Goal: Task Accomplishment & Management: Use online tool/utility

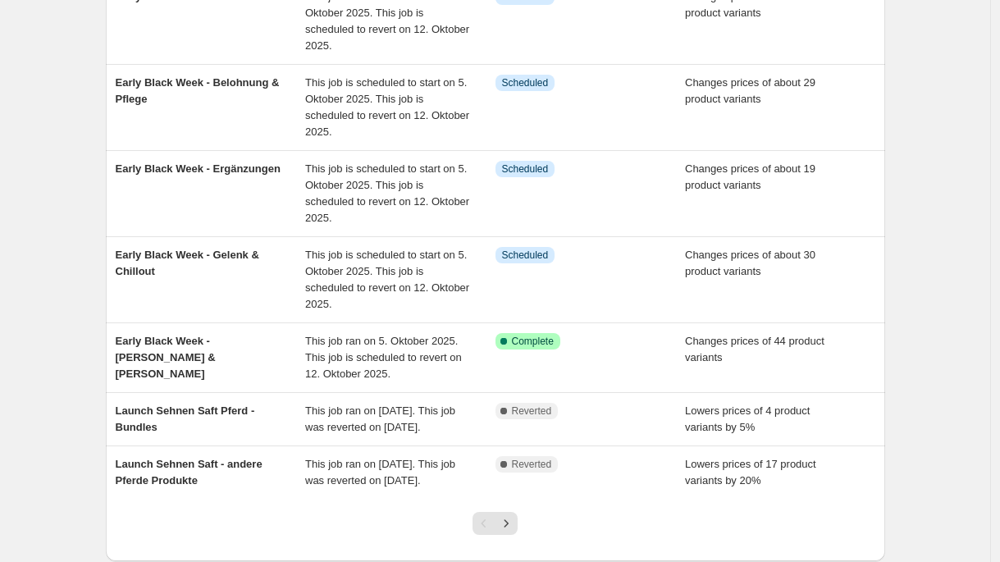
scroll to position [444, 0]
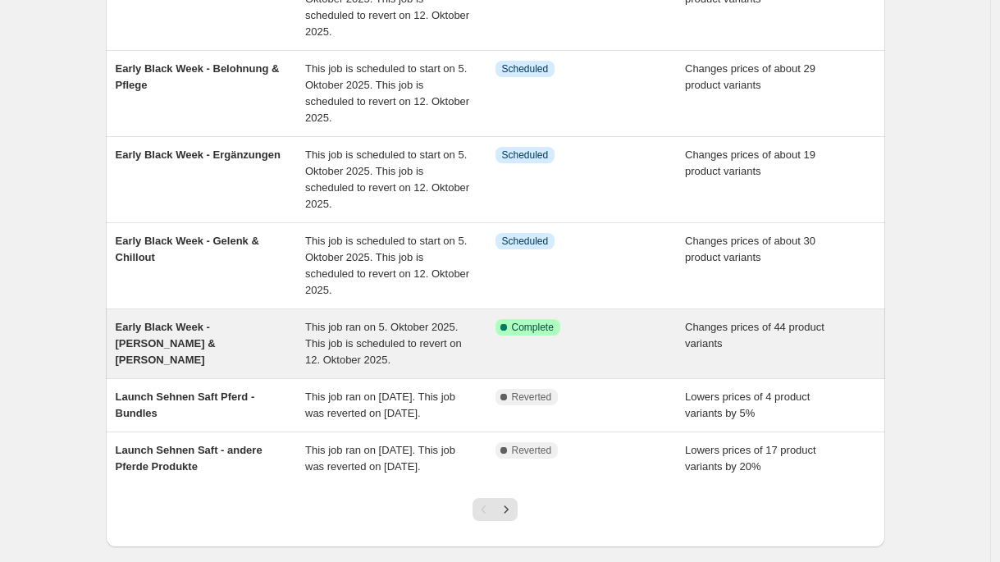
click at [299, 340] on div "Early Black Week - [PERSON_NAME] & [PERSON_NAME]" at bounding box center [211, 343] width 190 height 49
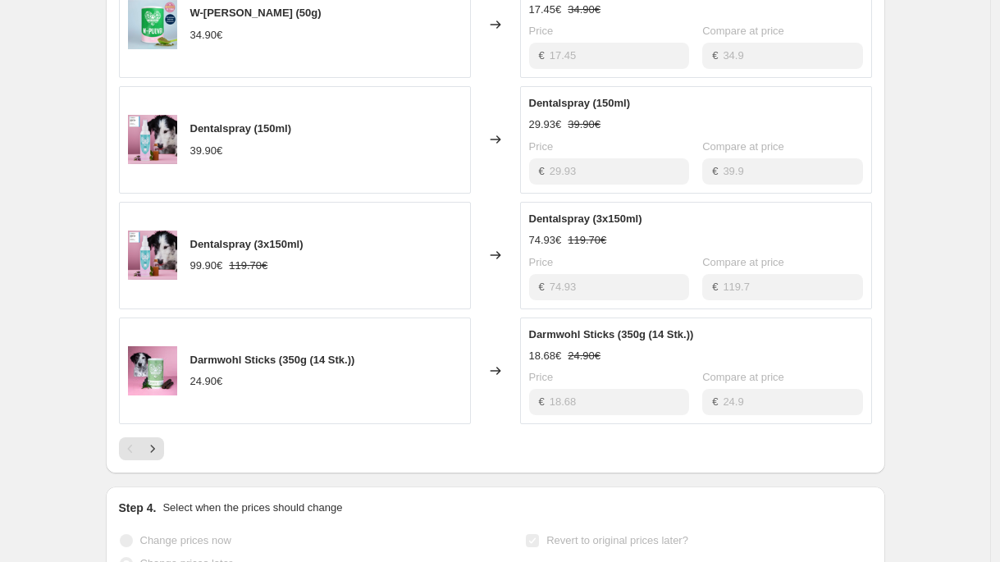
scroll to position [968, 0]
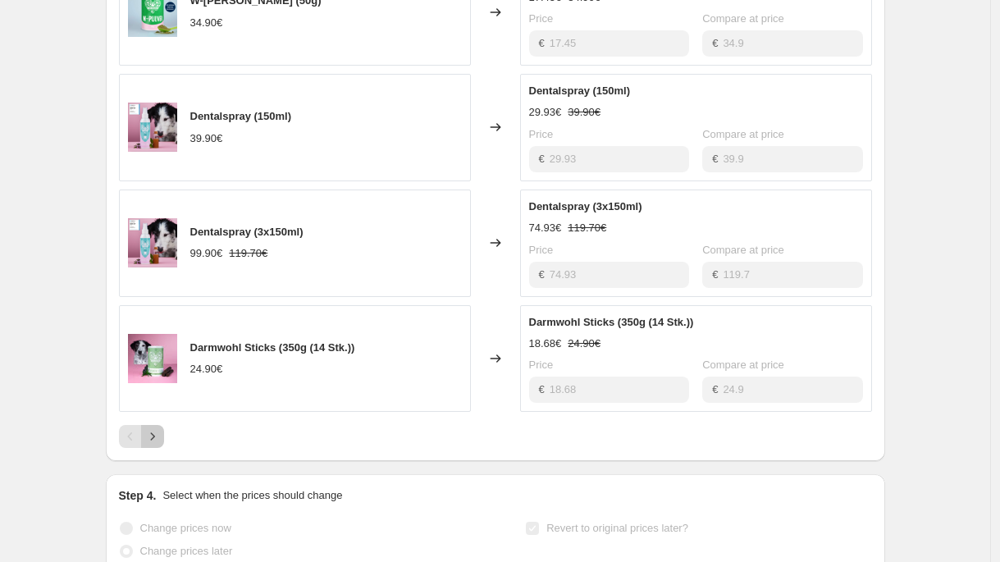
click at [160, 428] on icon "Next" at bounding box center [152, 436] width 16 height 16
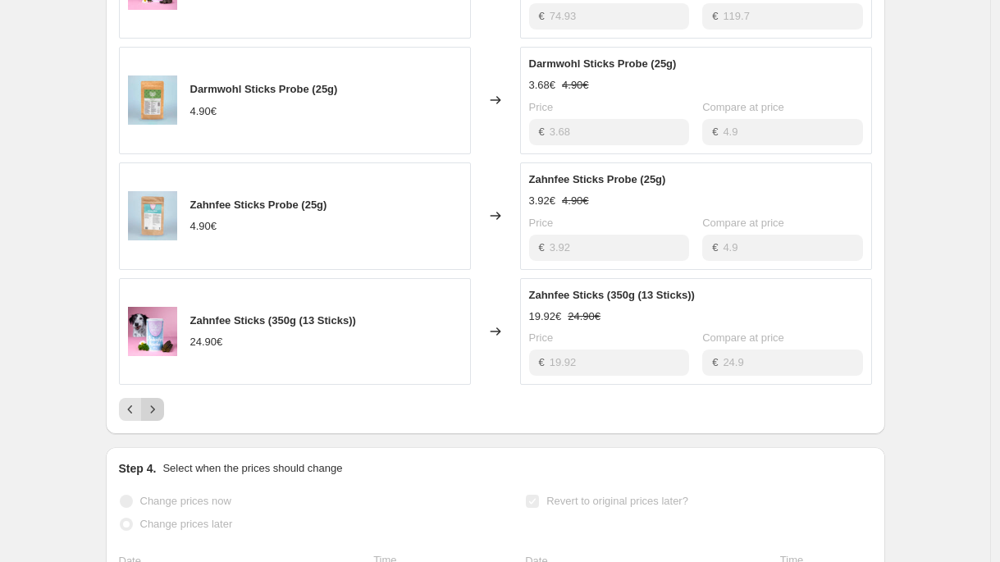
scroll to position [993, 0]
click at [156, 403] on icon "Next" at bounding box center [152, 411] width 16 height 16
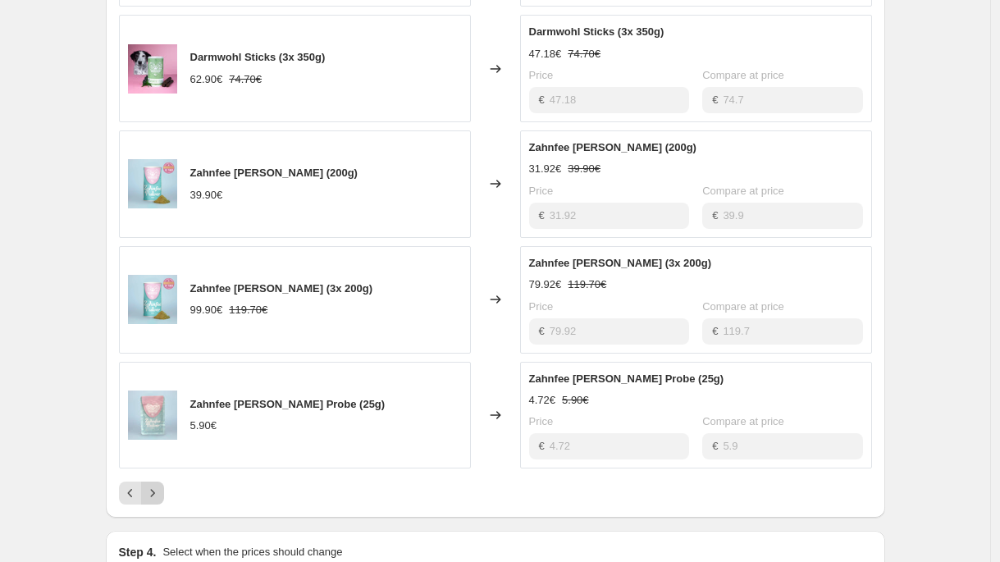
scroll to position [963, 0]
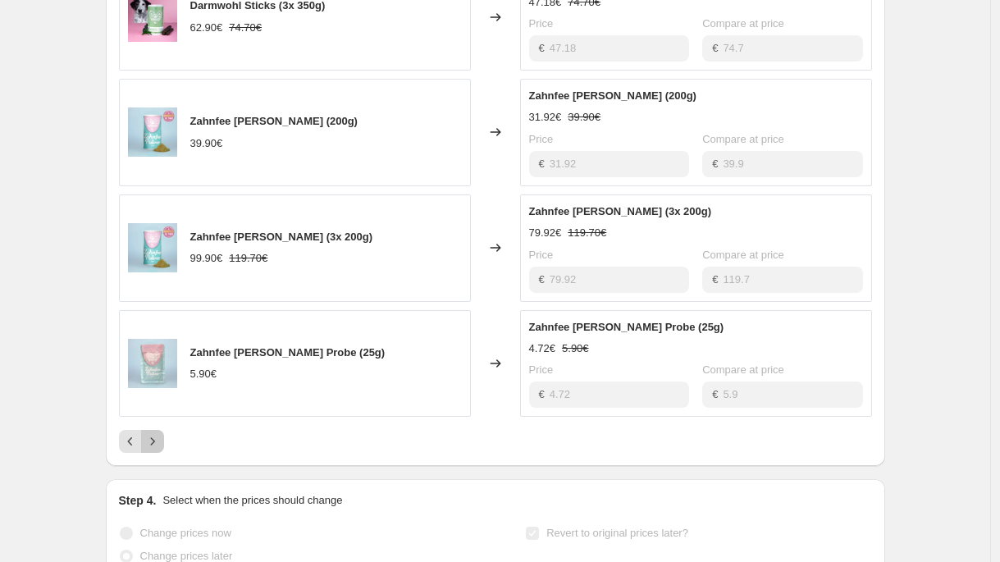
click at [159, 433] on icon "Next" at bounding box center [152, 441] width 16 height 16
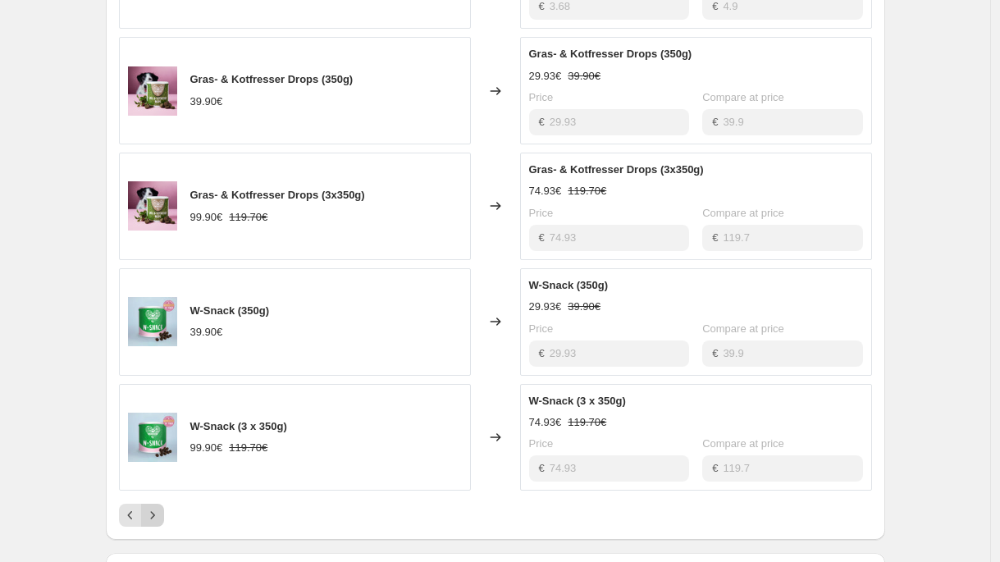
scroll to position [925, 0]
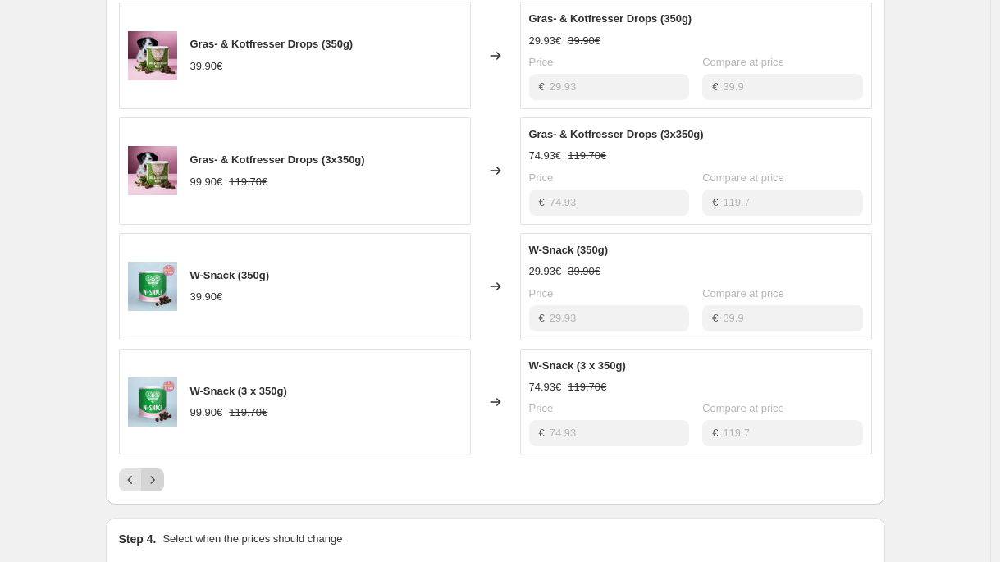
click at [159, 472] on icon "Next" at bounding box center [152, 480] width 16 height 16
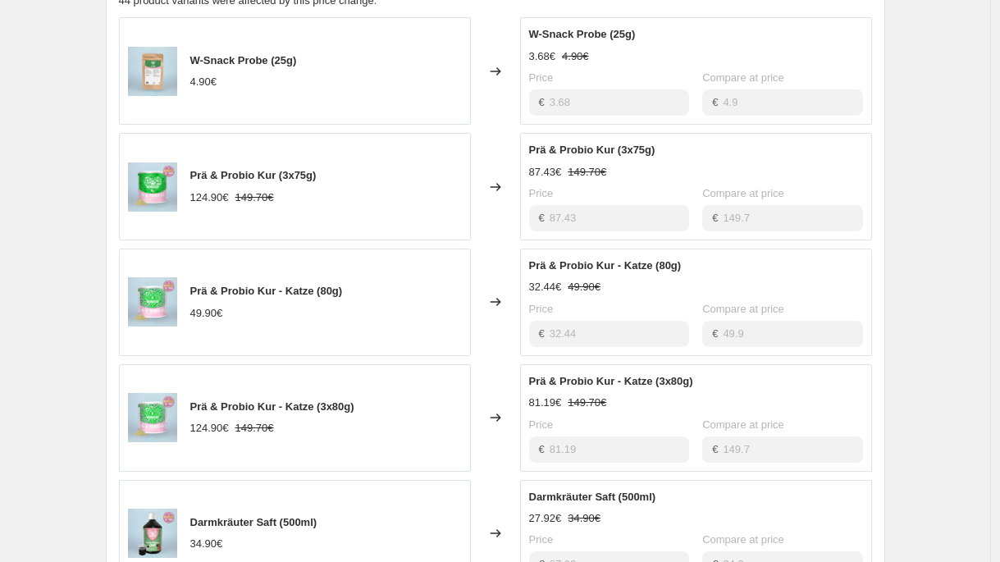
scroll to position [887, 0]
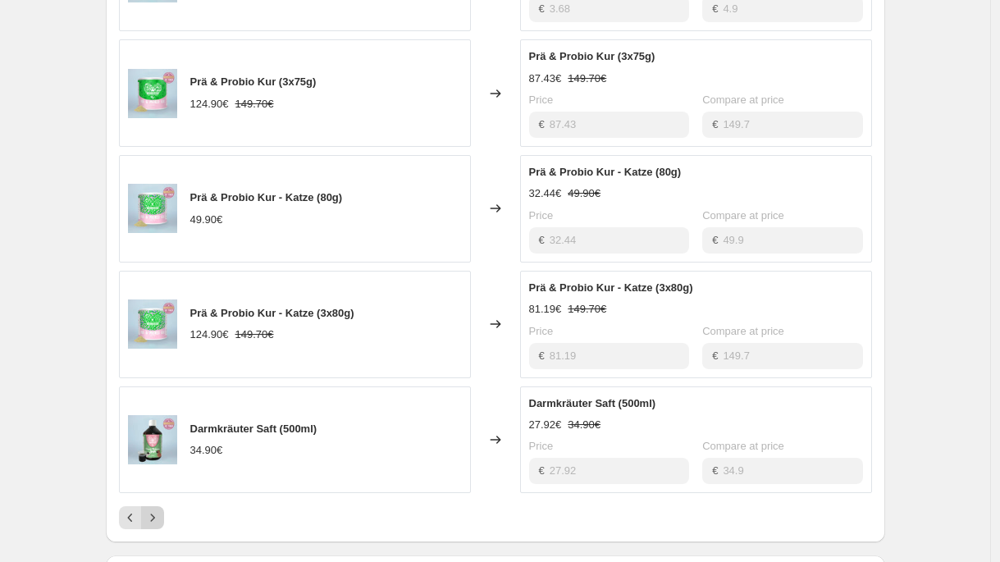
click at [160, 509] on icon "Next" at bounding box center [152, 517] width 16 height 16
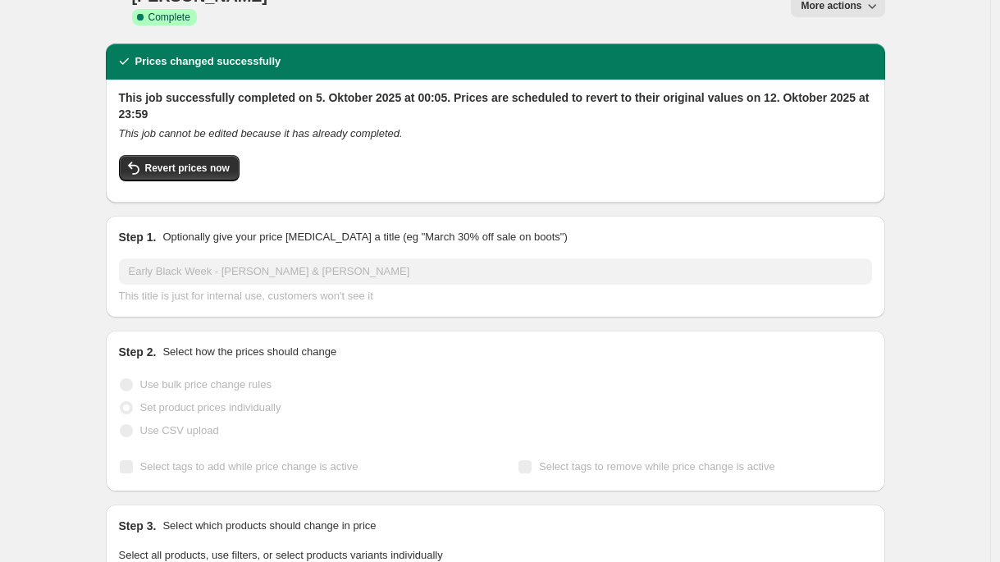
scroll to position [0, 0]
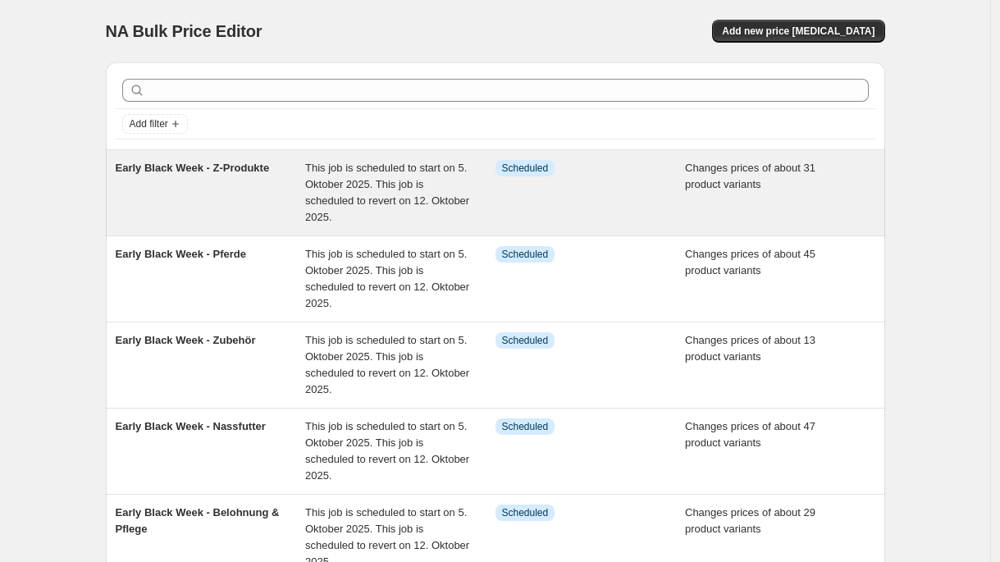
click at [475, 208] on div "This job is scheduled to start on 5. Oktober 2025. This job is scheduled to rev…" at bounding box center [400, 193] width 190 height 66
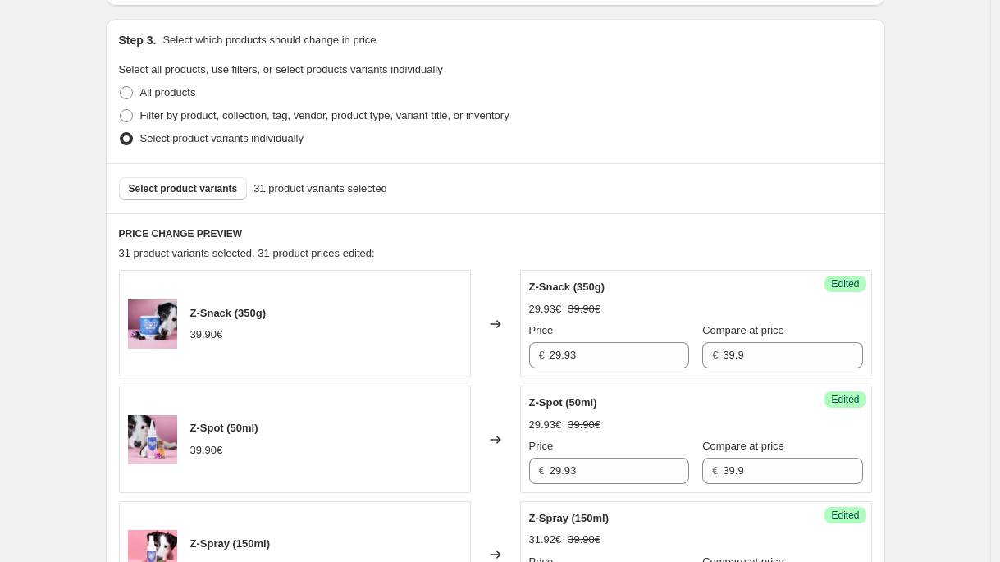
scroll to position [531, 0]
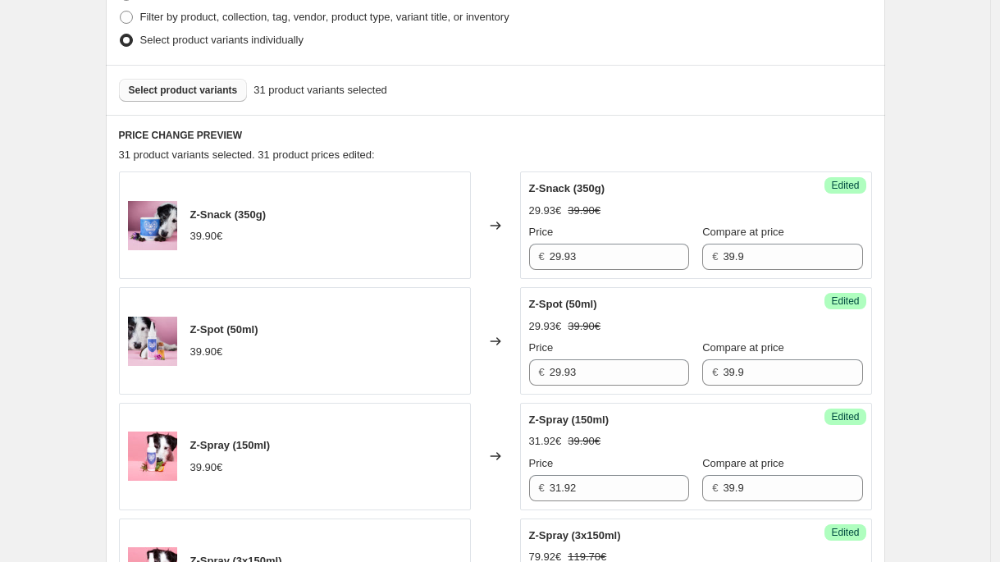
click at [182, 98] on button "Select product variants" at bounding box center [183, 90] width 129 height 23
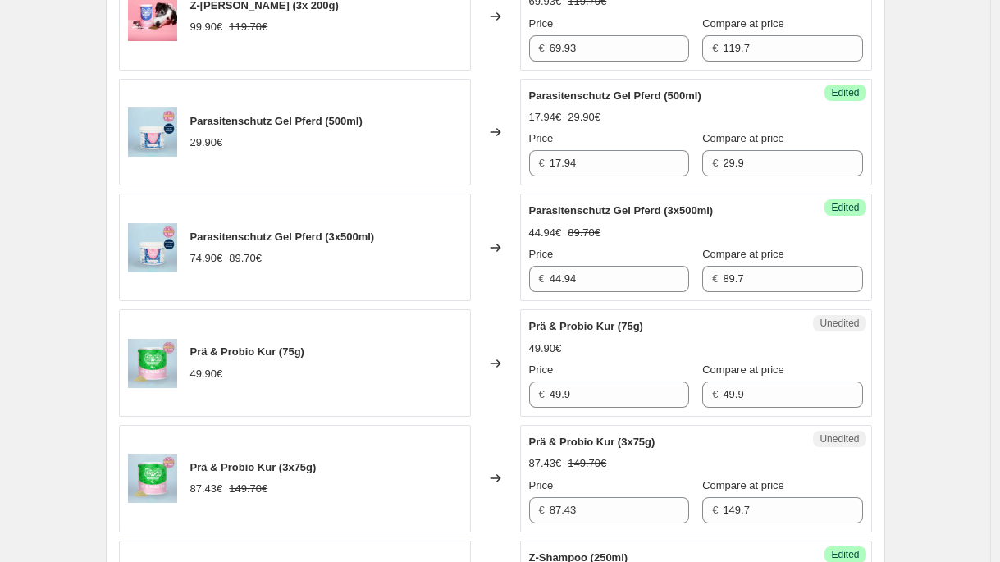
scroll to position [2128, 0]
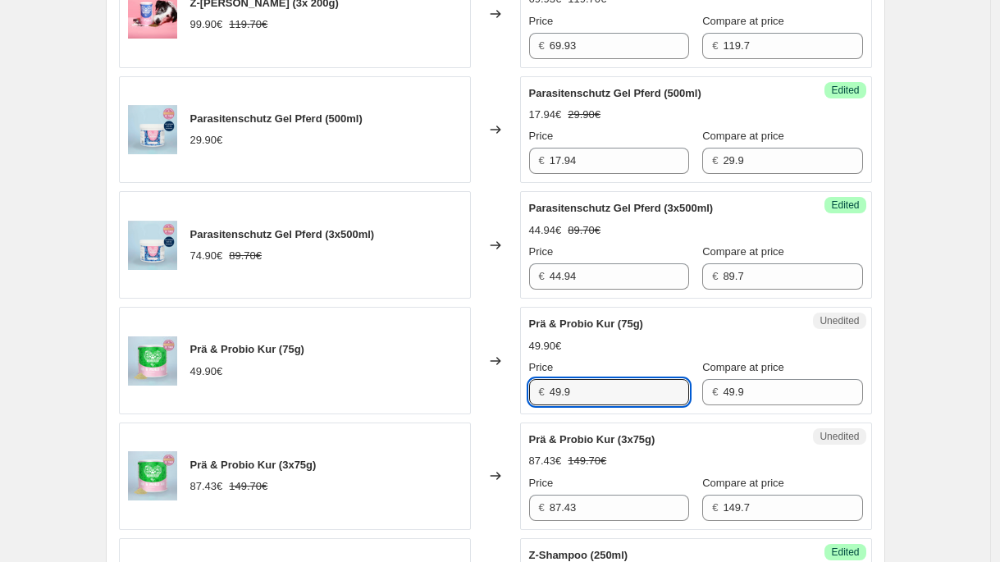
drag, startPoint x: 596, startPoint y: 393, endPoint x: 413, endPoint y: 393, distance: 182.1
click at [413, 393] on div "Prä & Probio Kur (75g) 49.90€ Changed to Unedited Prä & Probio Kur (75g) 49.90€…" at bounding box center [495, 360] width 753 height 107
paste input "34,93 €"
type input "34.93"
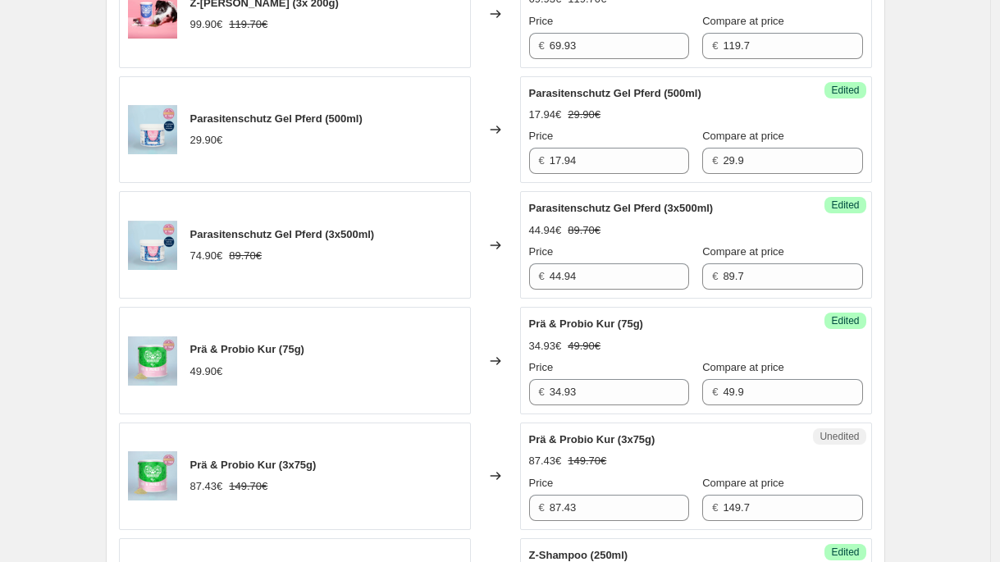
click at [409, 386] on div "Prä & Probio Kur (75g) 49.90€" at bounding box center [295, 360] width 352 height 107
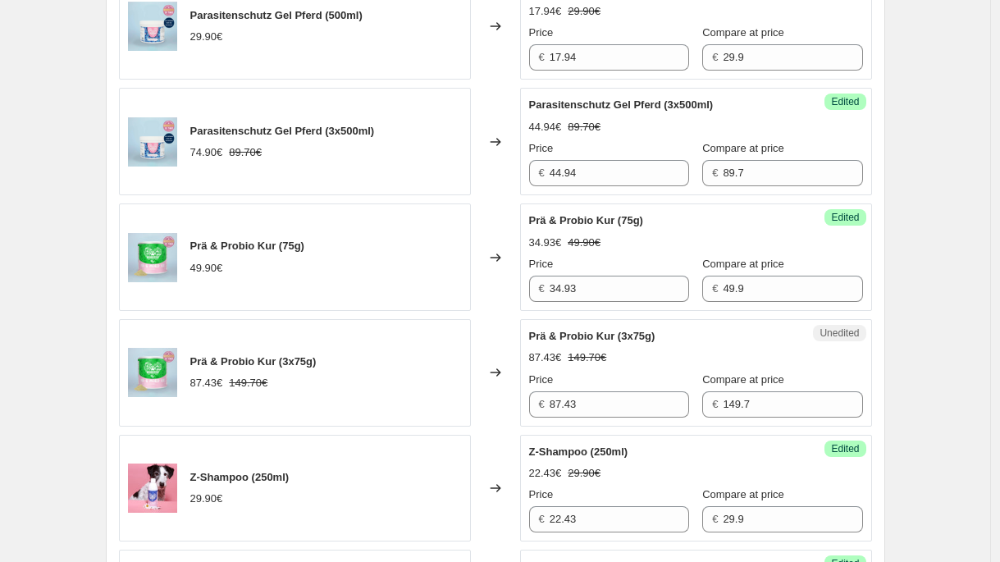
scroll to position [2244, 0]
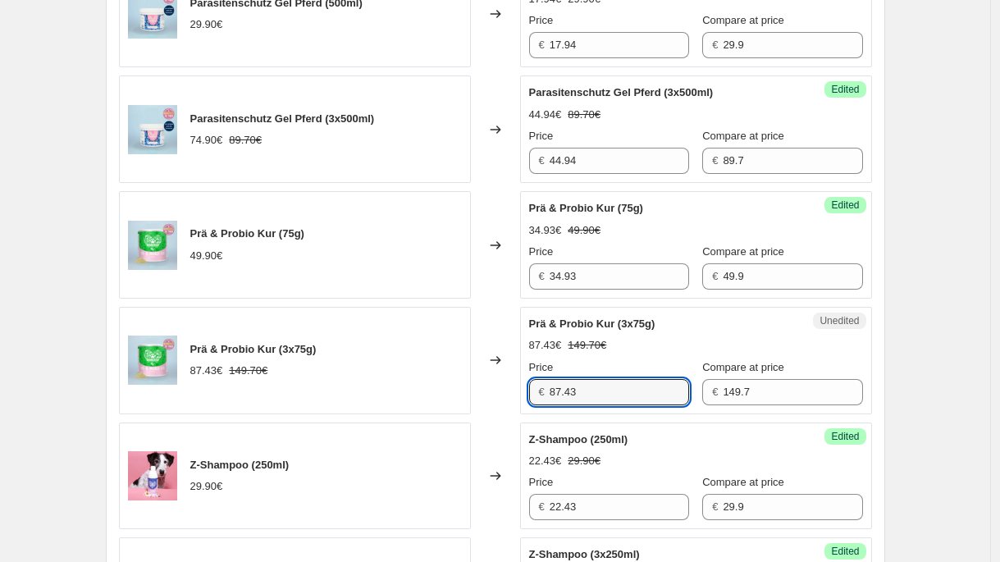
drag, startPoint x: 600, startPoint y: 399, endPoint x: 441, endPoint y: 395, distance: 159.2
click at [441, 395] on div "Prä & Probio Kur (3x75g) 87.43€ 149.70€ Changed to Unedited Prä & Probio Kur (3…" at bounding box center [495, 360] width 753 height 107
paste input ",43 €"
type input "87.43"
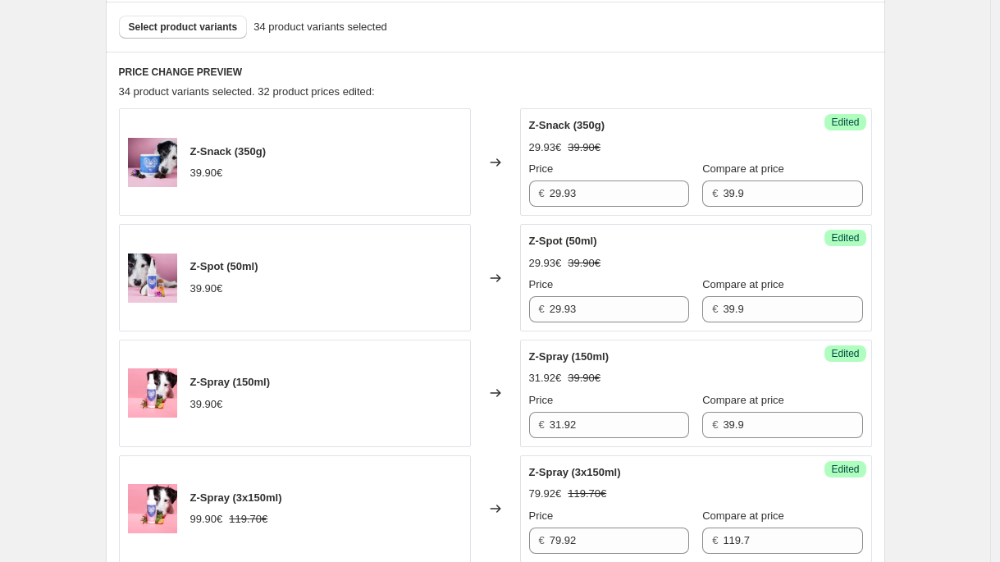
scroll to position [0, 0]
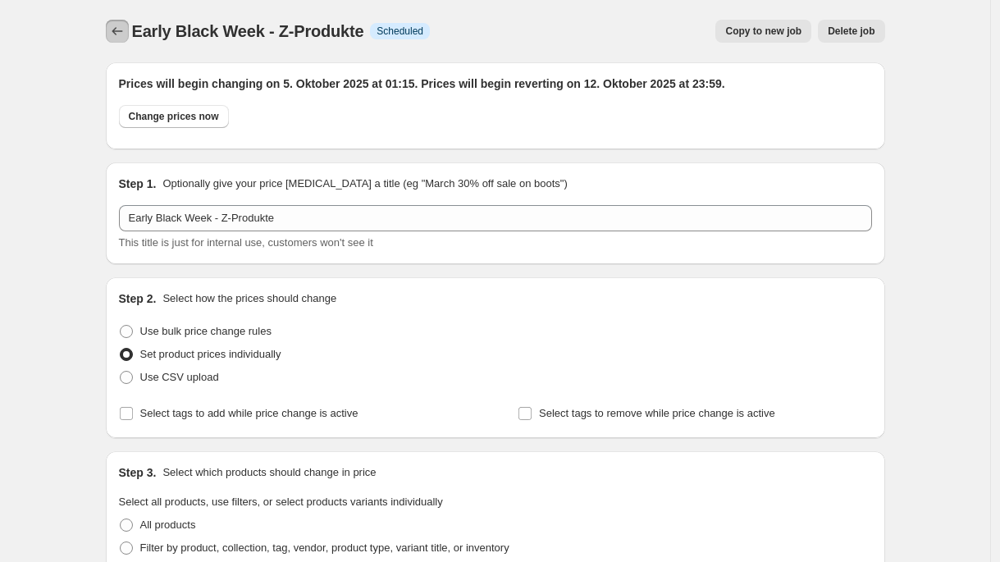
click at [113, 33] on icon "Price change jobs" at bounding box center [117, 31] width 16 height 16
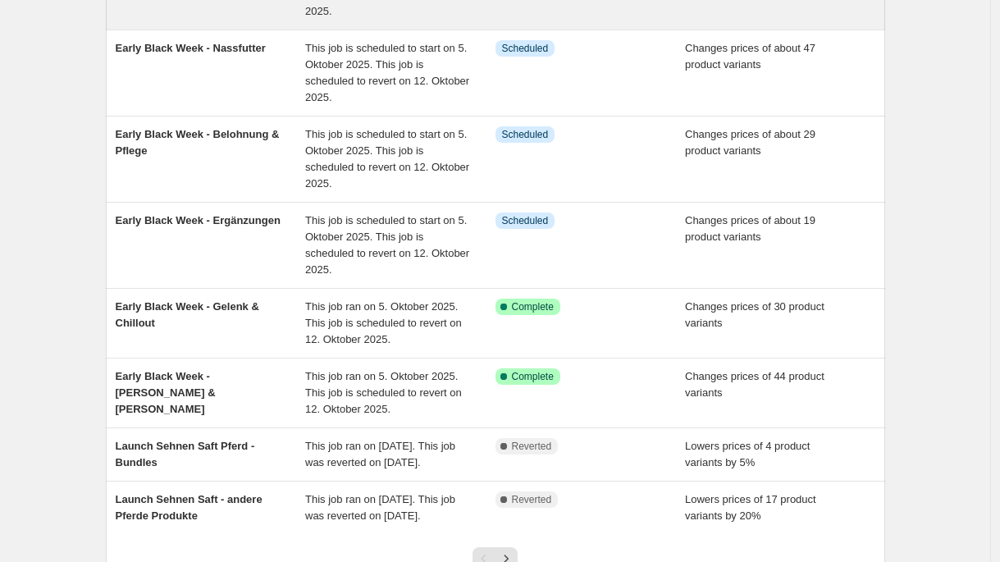
scroll to position [384, 0]
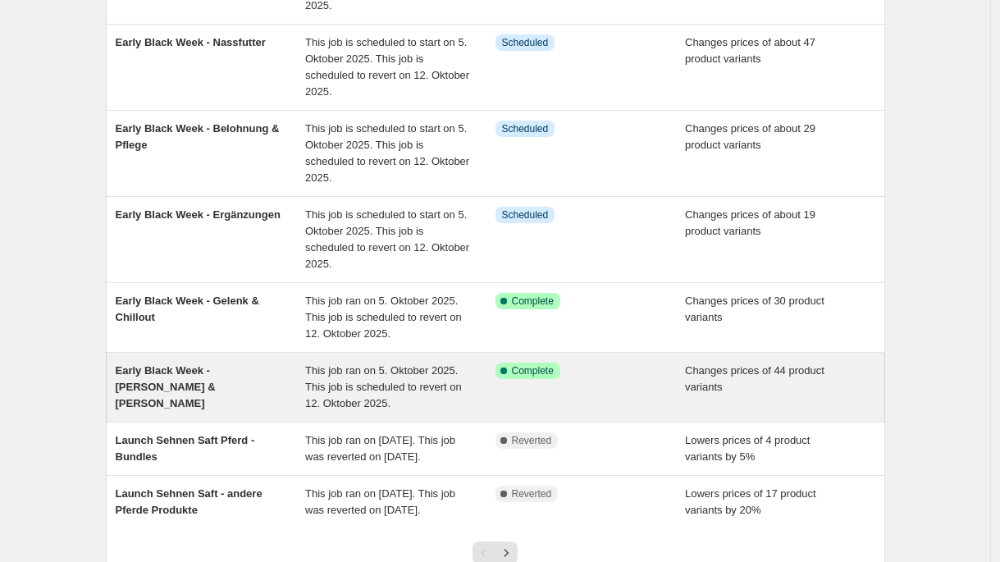
click at [245, 387] on div "Early Black Week - [PERSON_NAME] & [PERSON_NAME]" at bounding box center [211, 387] width 190 height 49
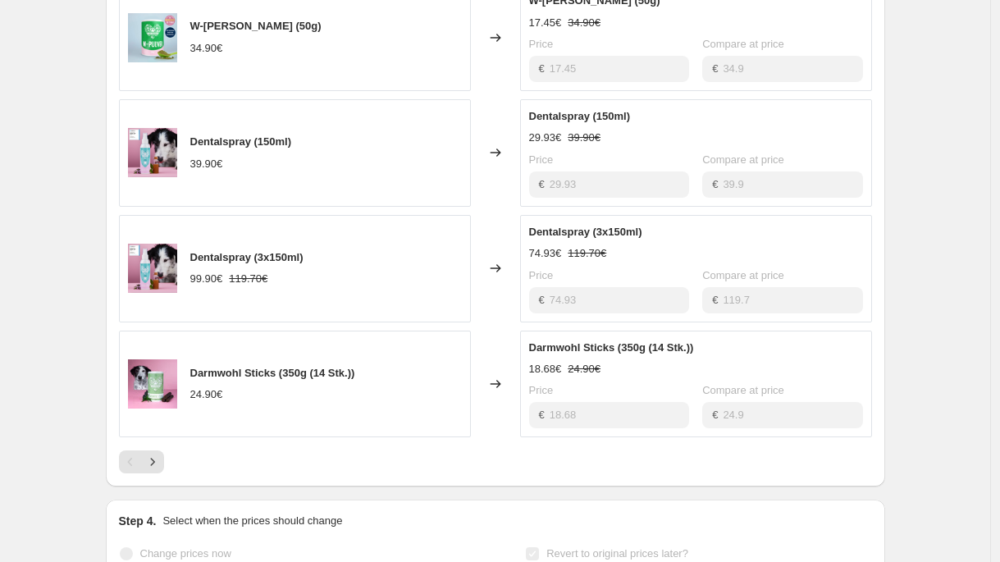
scroll to position [961, 0]
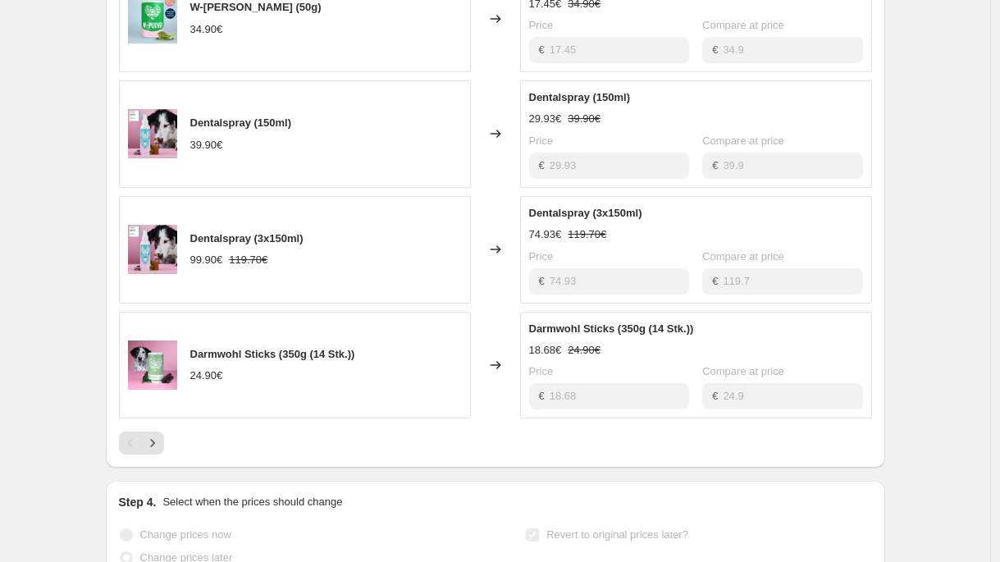
click at [171, 418] on div "PRICE CHANGE RECAP 44 product variants were affected by this price change: W-[P…" at bounding box center [495, 129] width 779 height 675
click at [160, 431] on button "Next" at bounding box center [152, 442] width 23 height 23
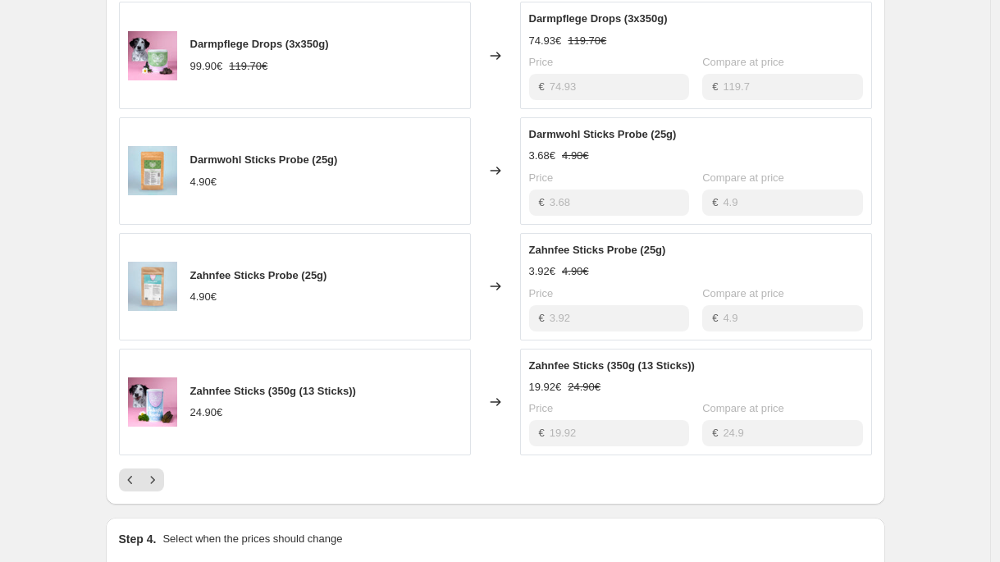
scroll to position [938, 0]
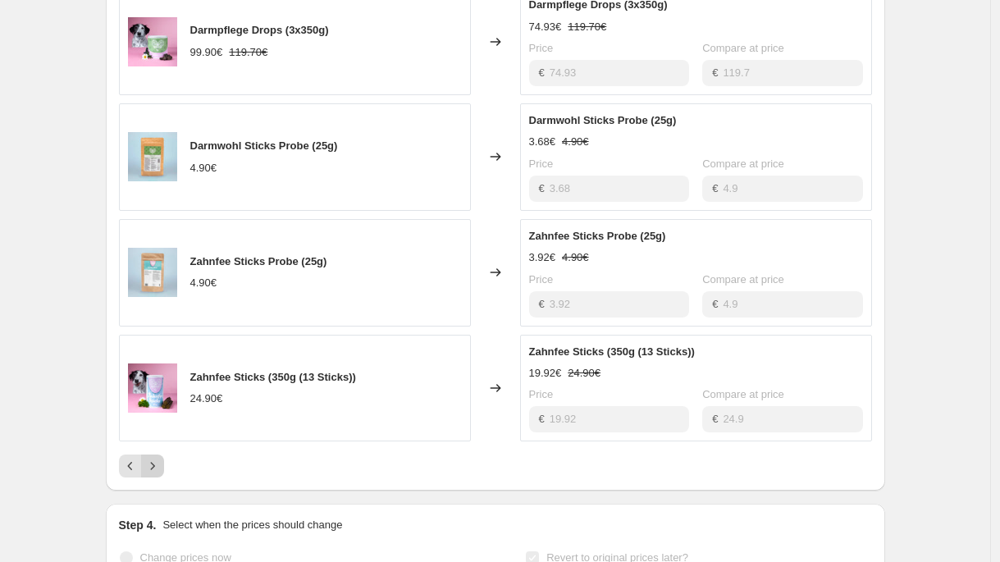
click at [160, 458] on icon "Next" at bounding box center [152, 466] width 16 height 16
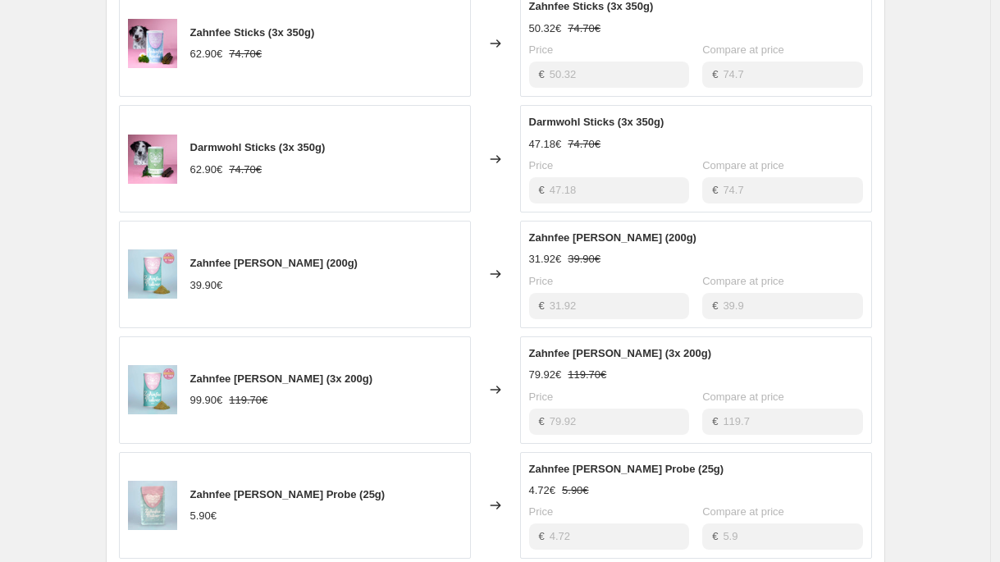
scroll to position [843, 0]
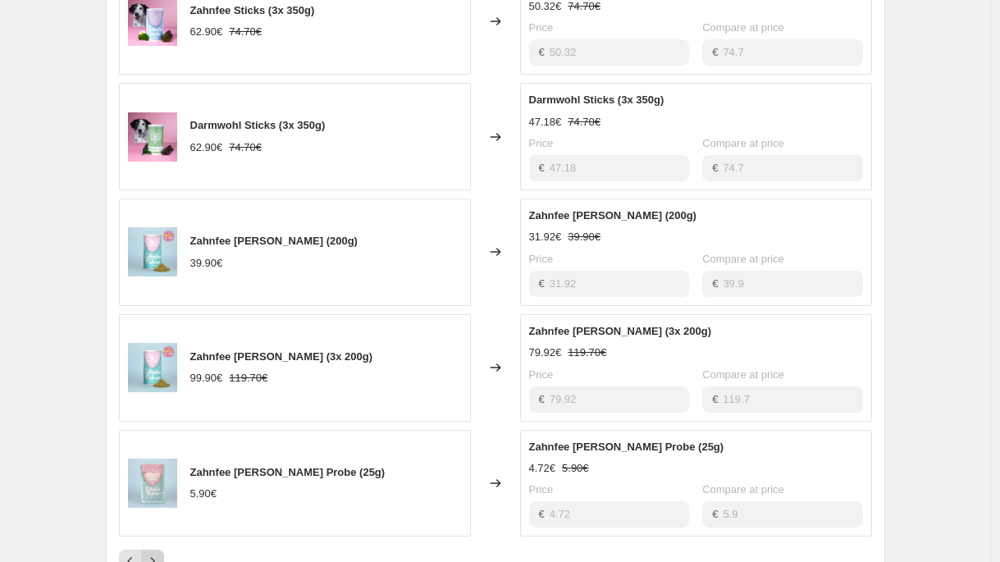
click at [159, 553] on icon "Next" at bounding box center [152, 561] width 16 height 16
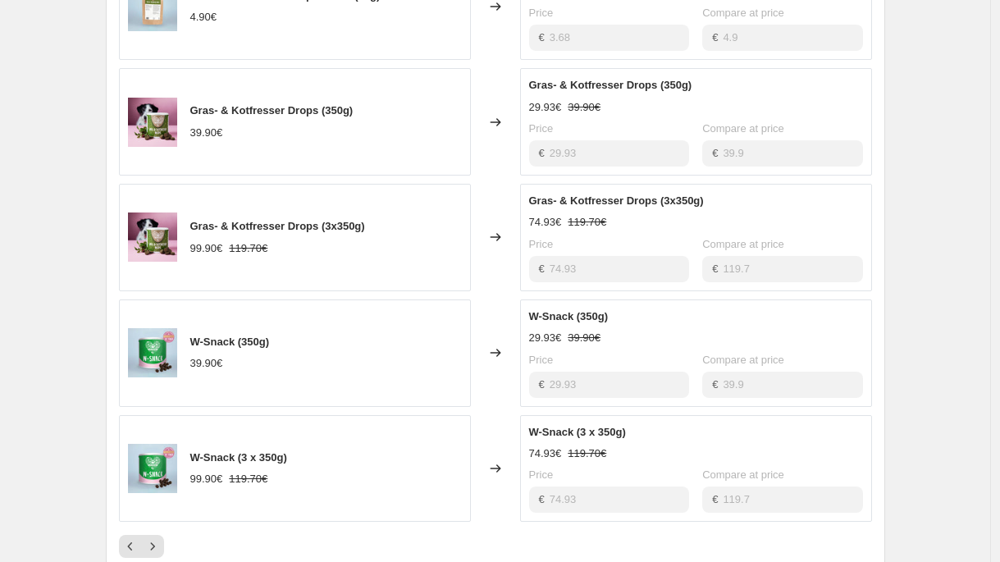
scroll to position [880, 0]
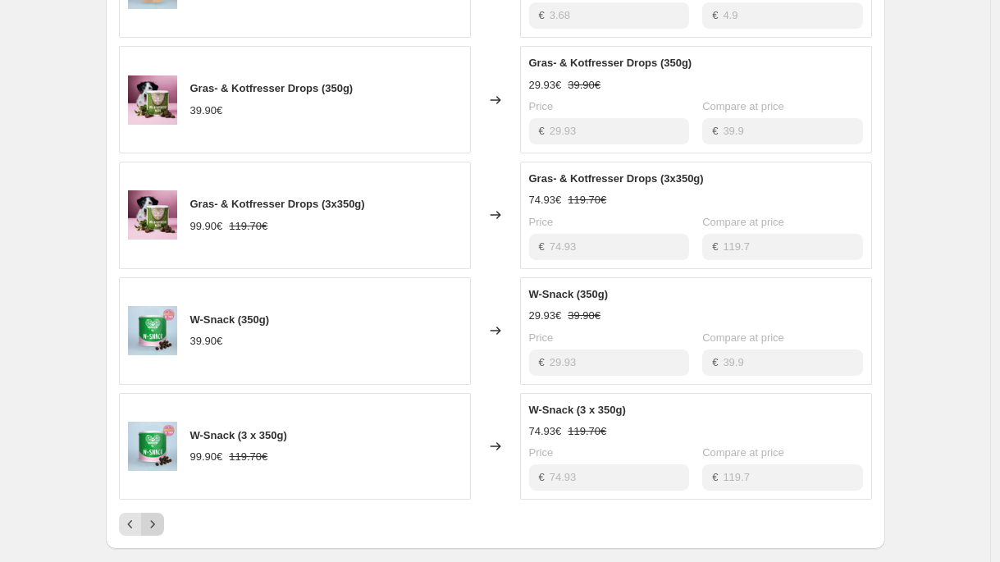
click at [153, 516] on icon "Next" at bounding box center [152, 524] width 16 height 16
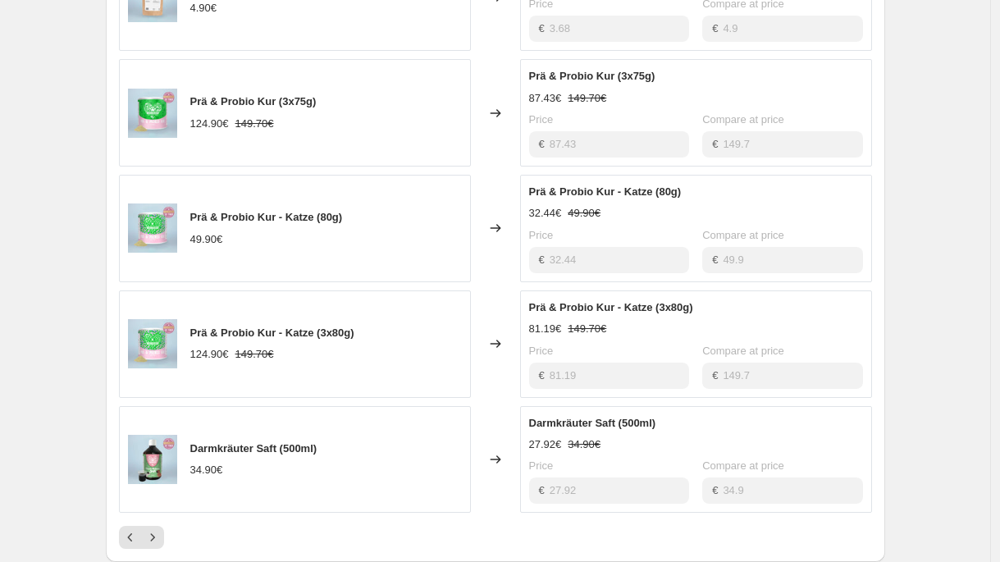
scroll to position [883, 0]
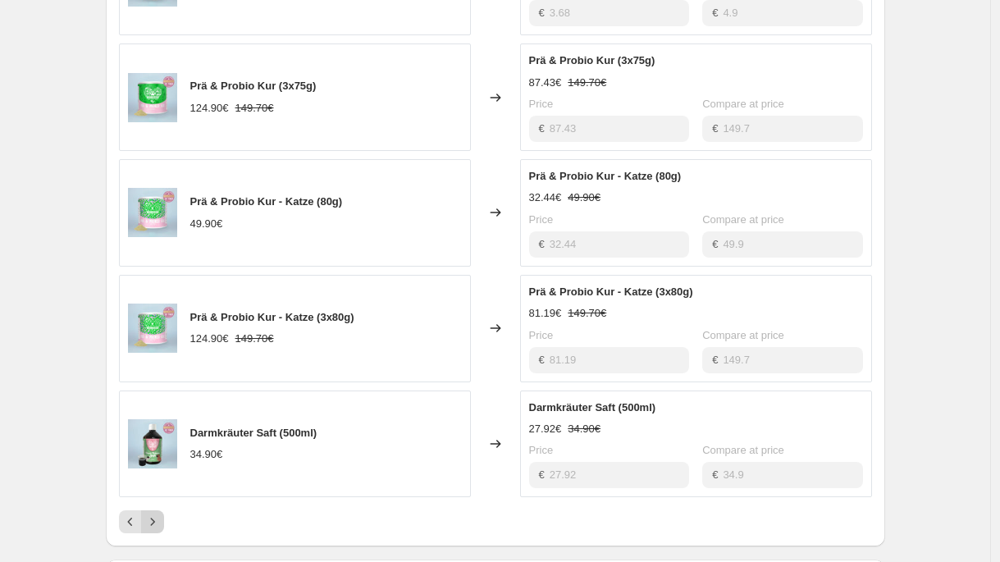
click at [158, 514] on icon "Next" at bounding box center [152, 522] width 16 height 16
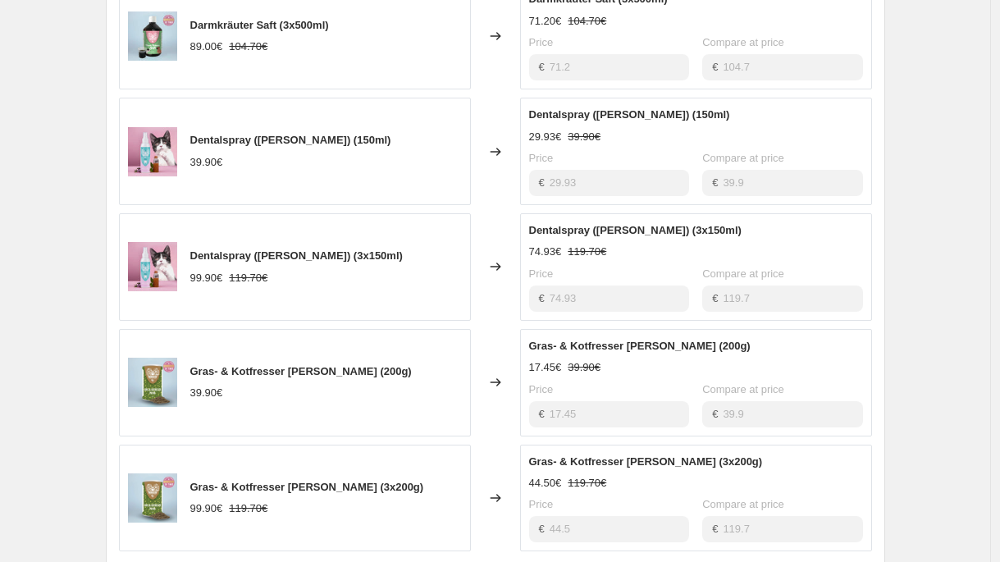
scroll to position [855, 0]
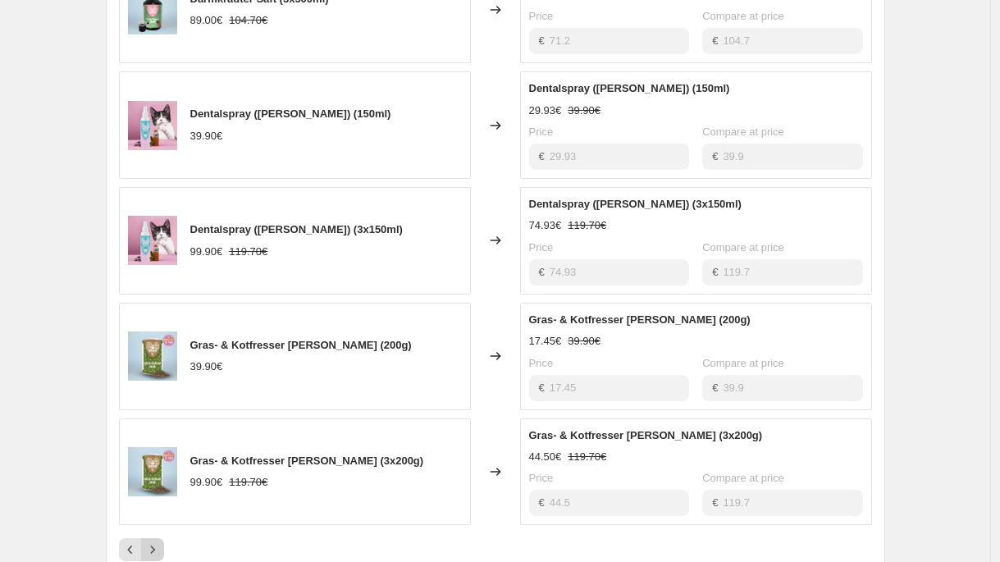
click at [161, 541] on icon "Next" at bounding box center [152, 549] width 16 height 16
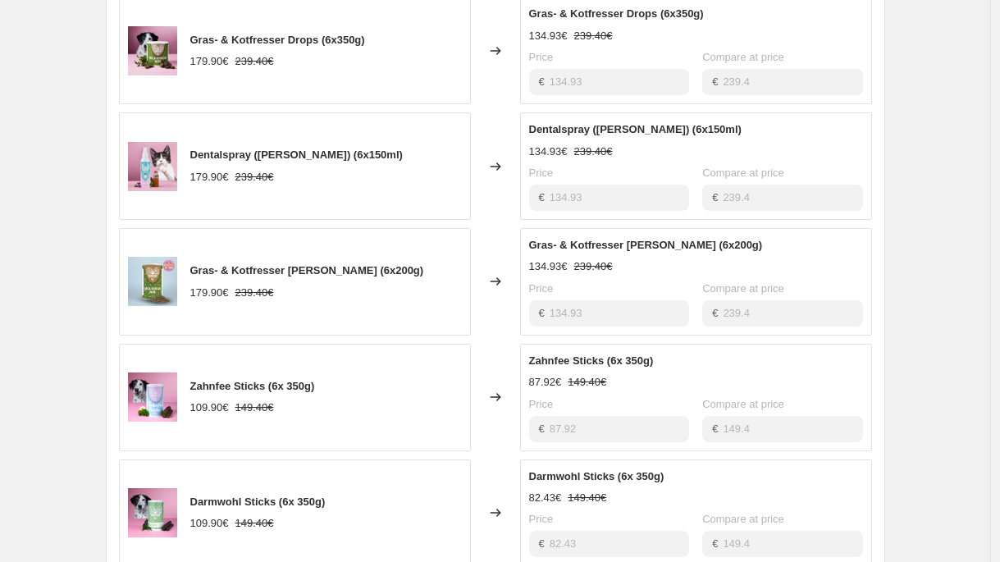
scroll to position [934, 0]
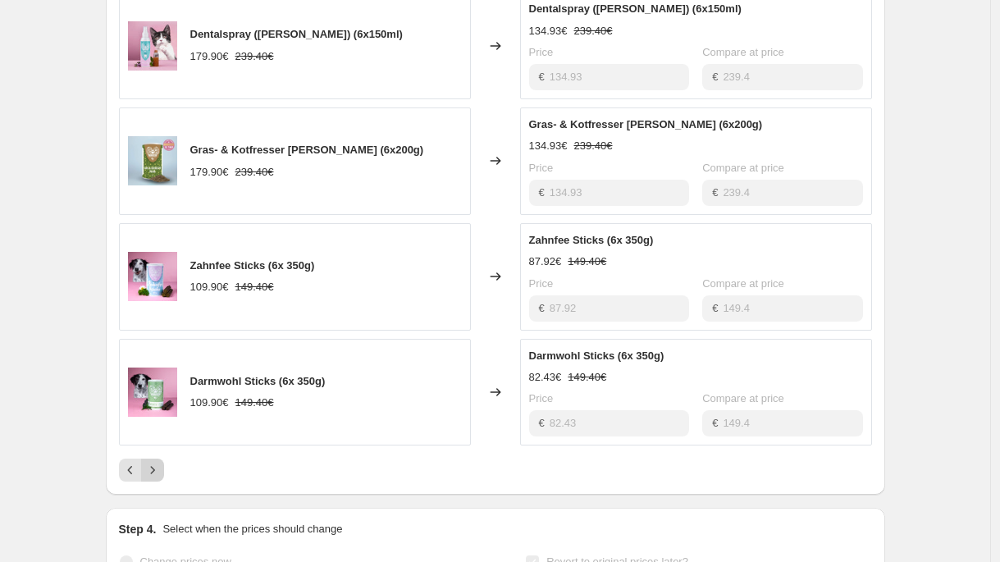
click at [159, 462] on icon "Next" at bounding box center [152, 470] width 16 height 16
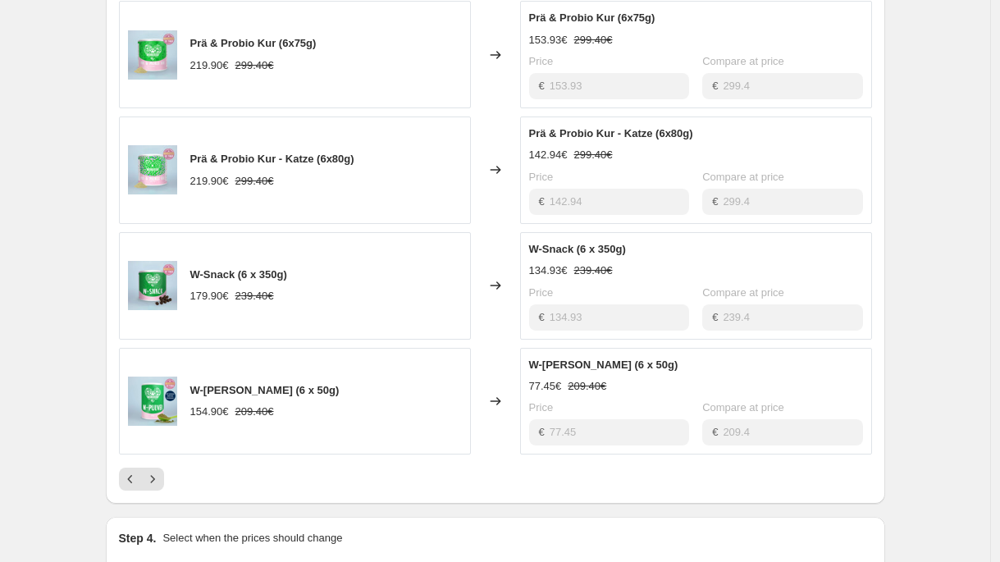
scroll to position [938, 0]
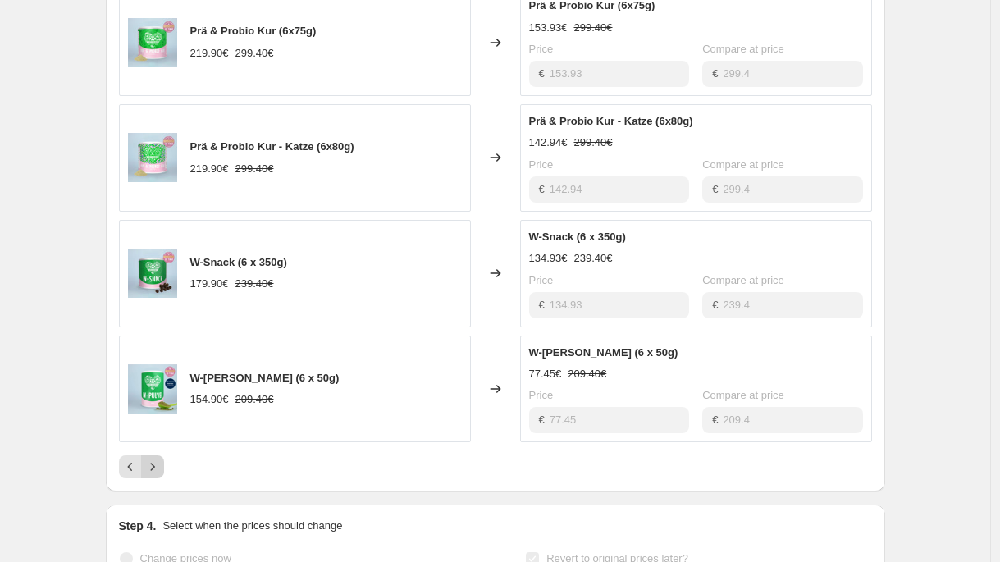
click at [161, 459] on icon "Next" at bounding box center [152, 467] width 16 height 16
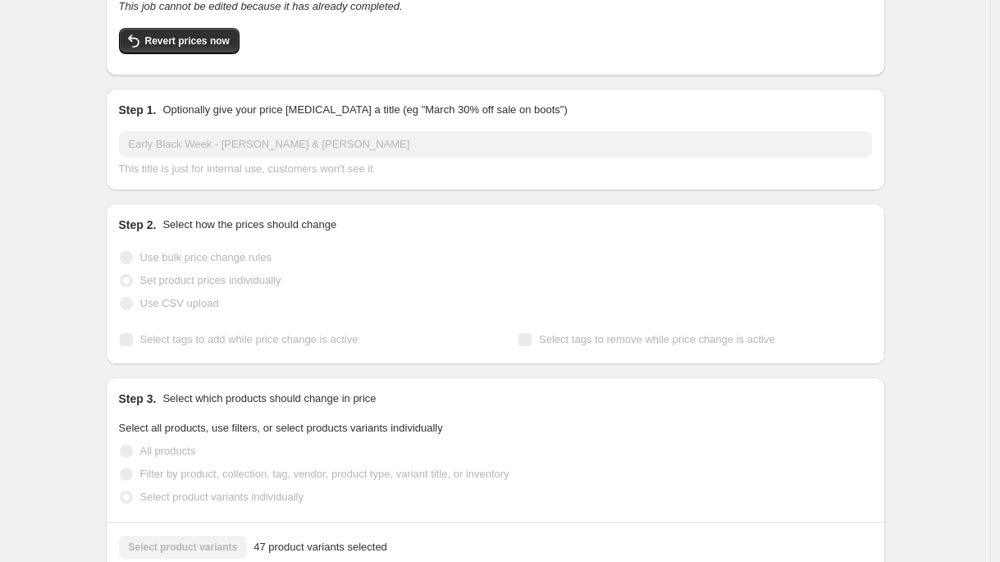
scroll to position [0, 0]
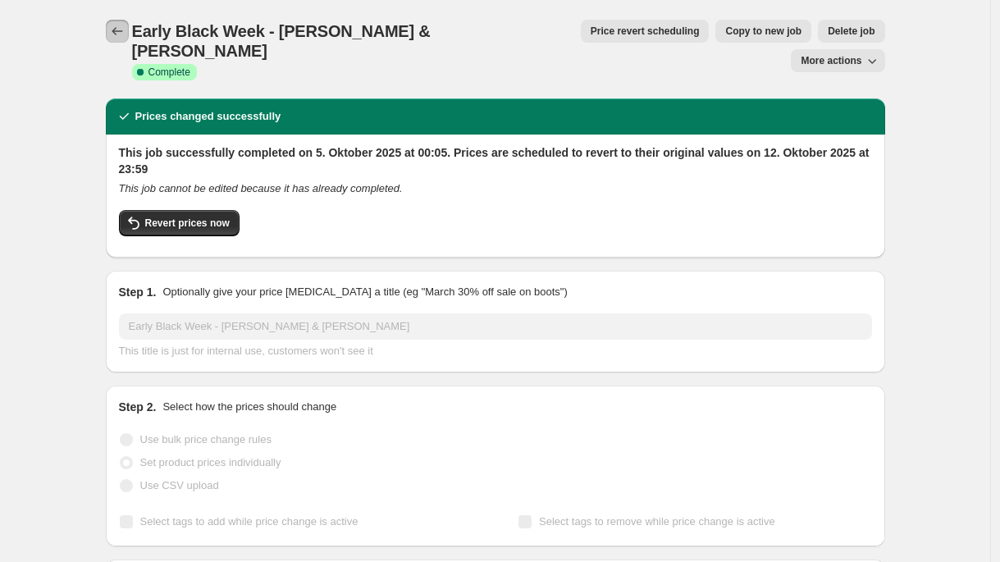
click at [129, 32] on button "Price change jobs" at bounding box center [117, 31] width 23 height 23
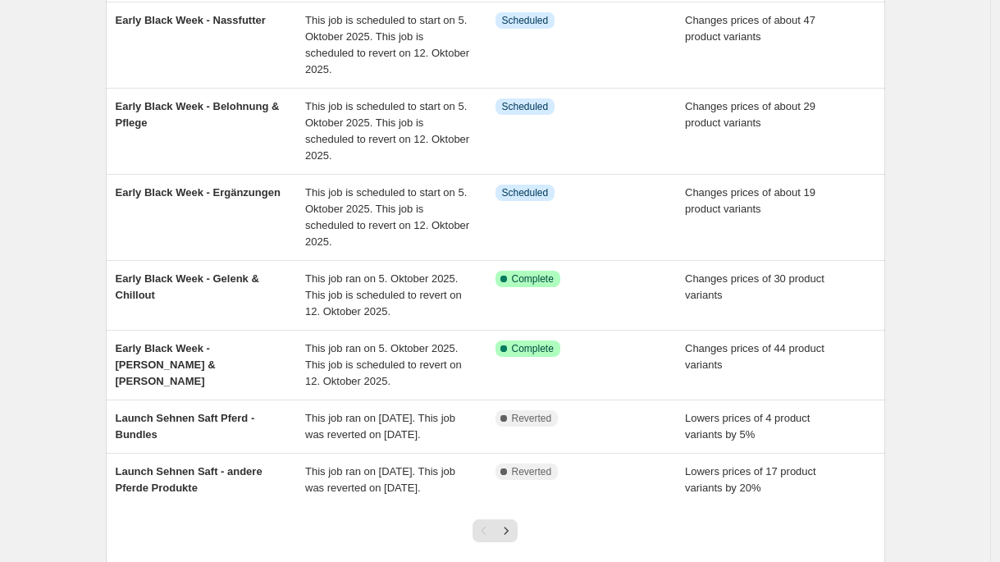
scroll to position [407, 0]
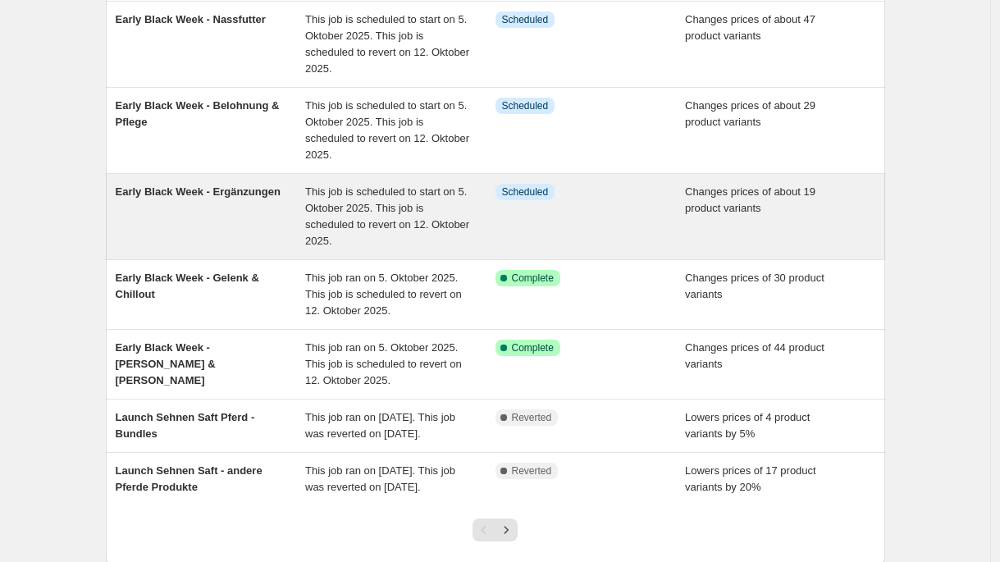
click at [266, 221] on div "Early Black Week - Ergänzungen" at bounding box center [211, 217] width 190 height 66
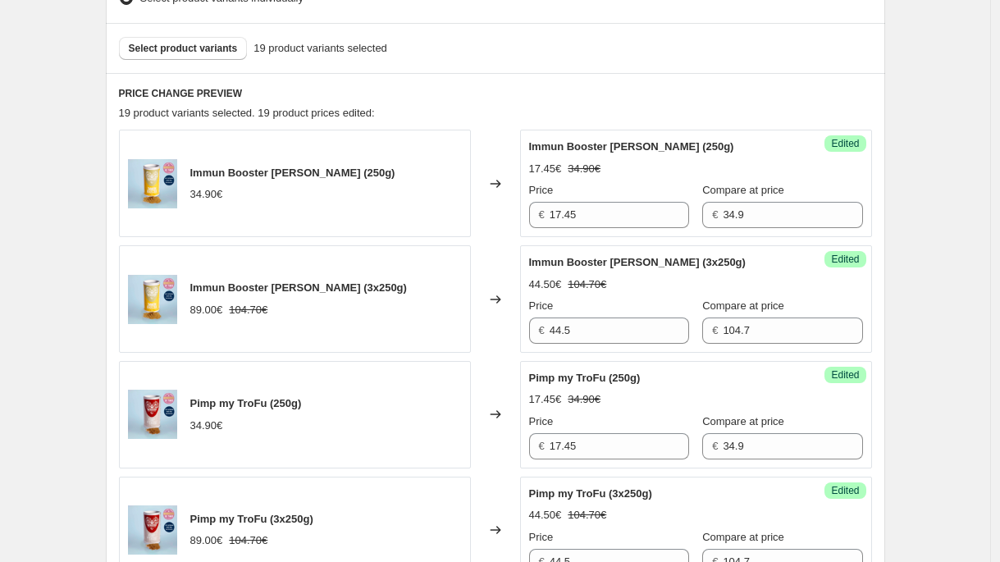
scroll to position [599, 0]
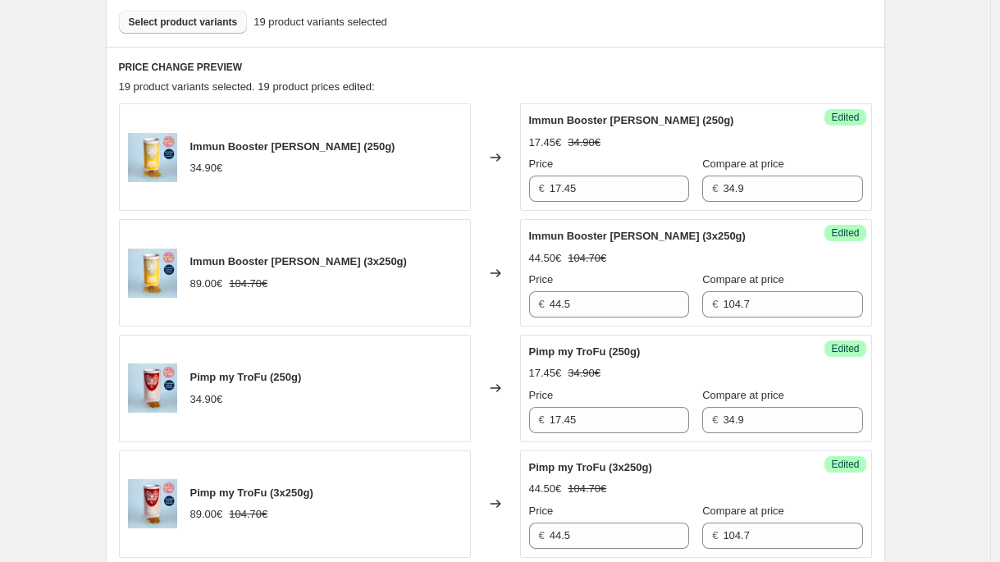
click at [216, 27] on span "Select product variants" at bounding box center [183, 22] width 109 height 13
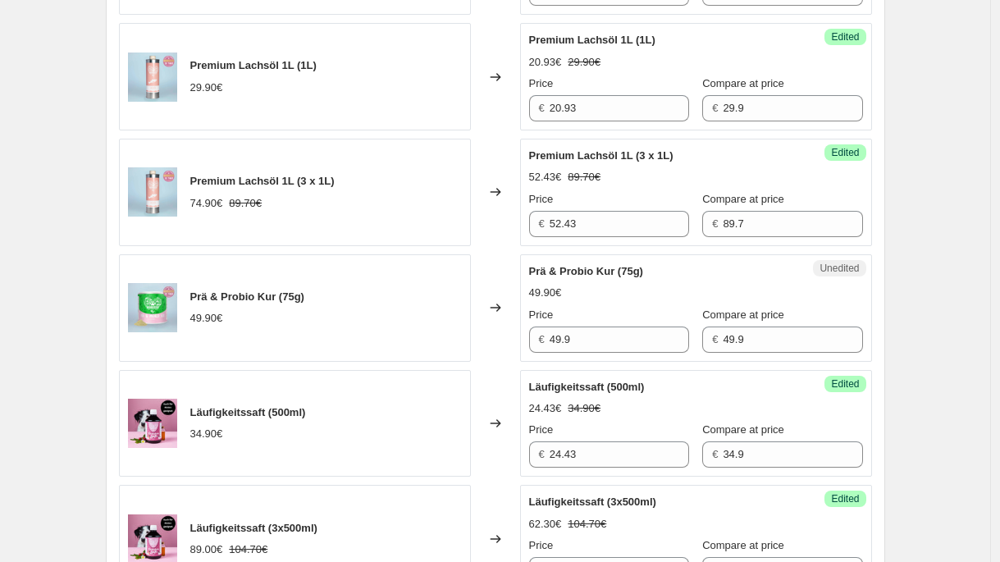
scroll to position [1282, 0]
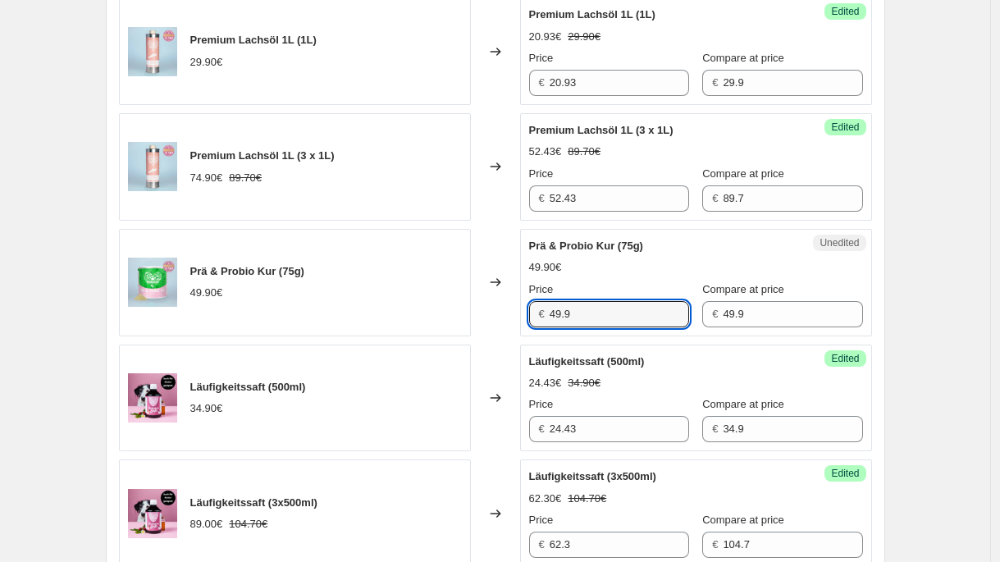
drag, startPoint x: 591, startPoint y: 308, endPoint x: 488, endPoint y: 309, distance: 103.4
click at [488, 309] on div "Prä & Probio Kur (75g) 49.90€ Changed to Unedited Prä & Probio Kur (75g) 49.90€…" at bounding box center [495, 282] width 753 height 107
paste input "34,93 €"
type input "34.93"
click at [921, 272] on div "Early Black Week - Ergänzungen. This page is ready Early Black Week - Ergänzung…" at bounding box center [495, 512] width 990 height 3588
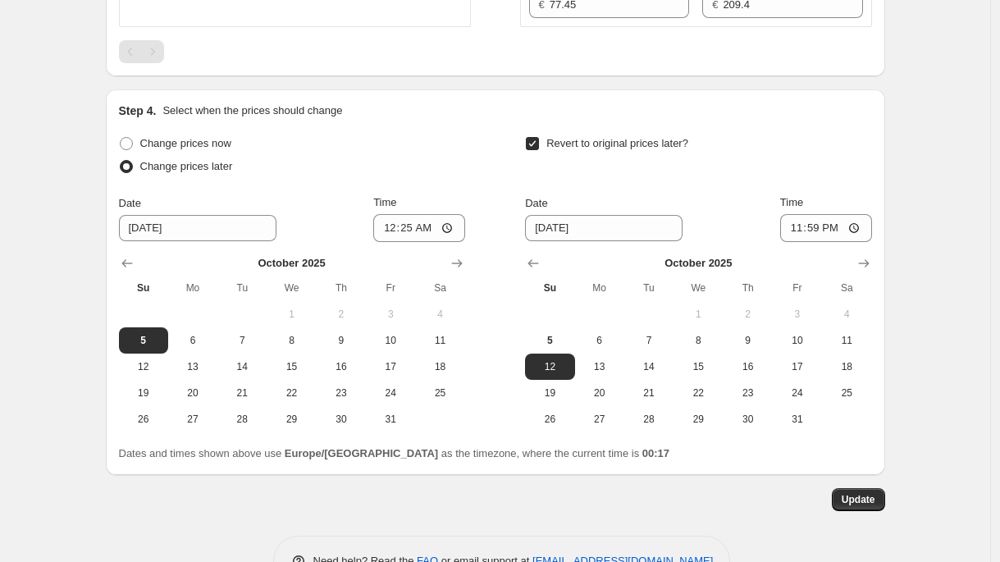
scroll to position [2982, 0]
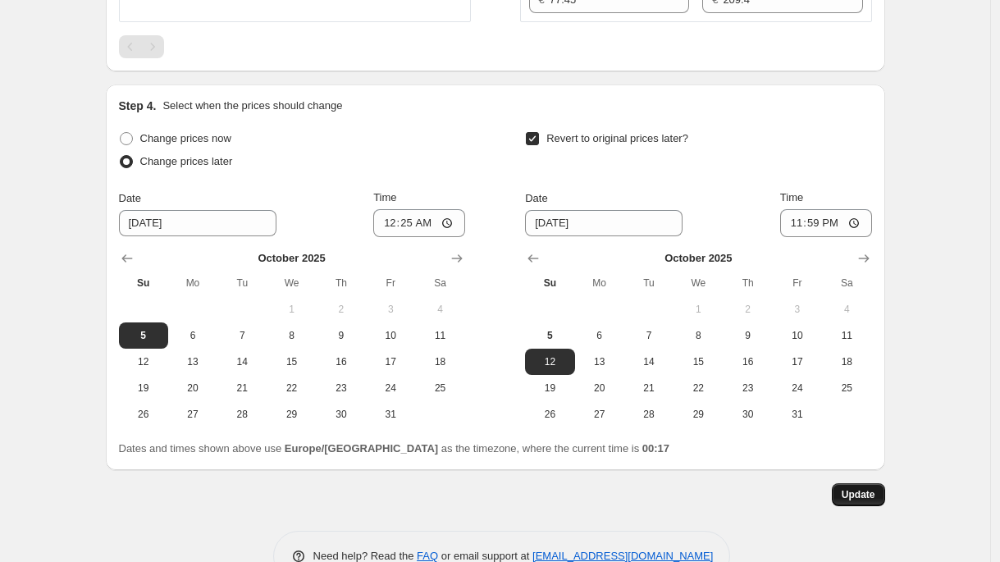
click at [876, 503] on button "Update" at bounding box center [858, 494] width 53 height 23
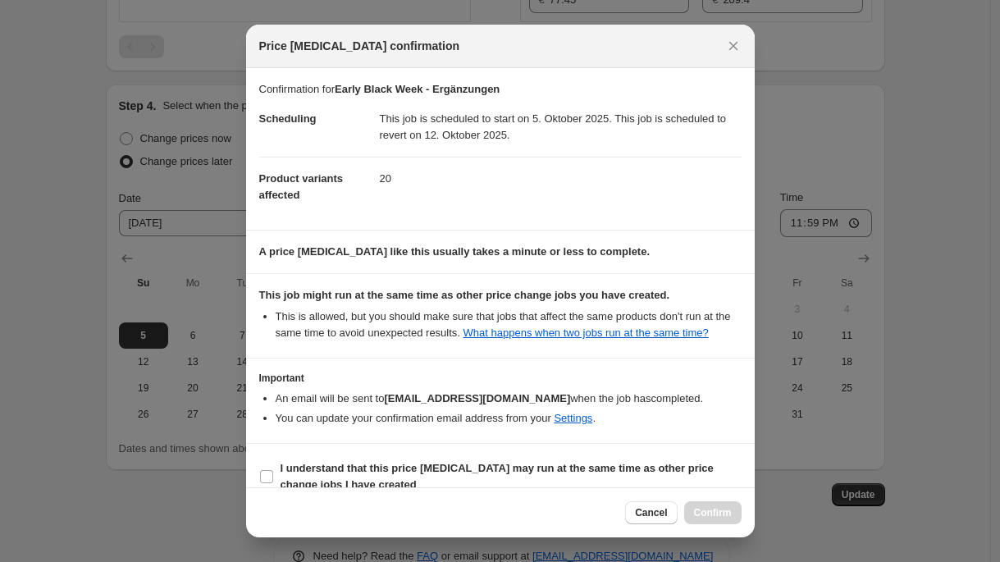
scroll to position [39, 0]
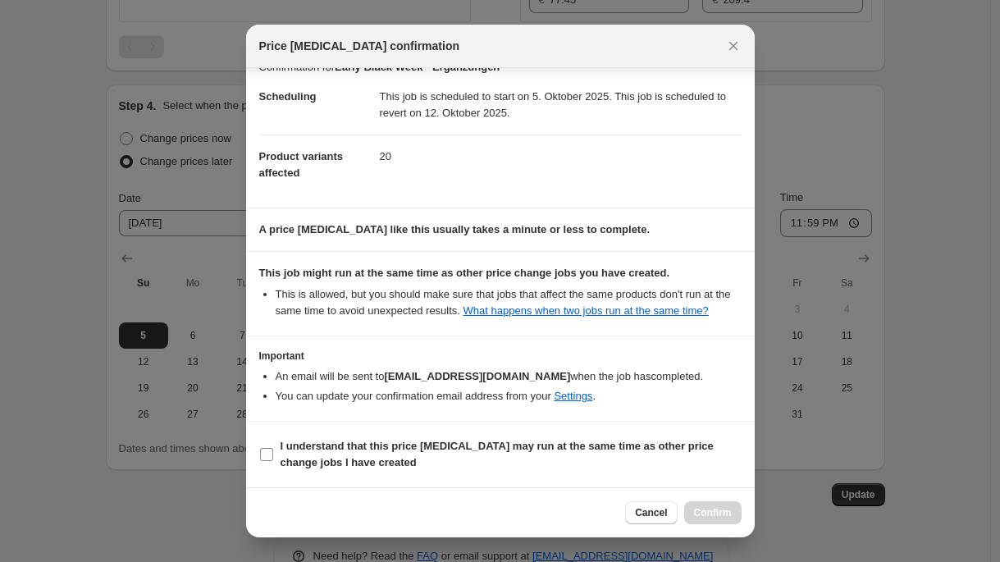
click at [351, 455] on span "I understand that this price [MEDICAL_DATA] may run at the same time as other p…" at bounding box center [511, 454] width 461 height 33
click at [273, 455] on input "I understand that this price [MEDICAL_DATA] may run at the same time as other p…" at bounding box center [266, 454] width 13 height 13
checkbox input "true"
click at [700, 505] on button "Confirm" at bounding box center [712, 512] width 57 height 23
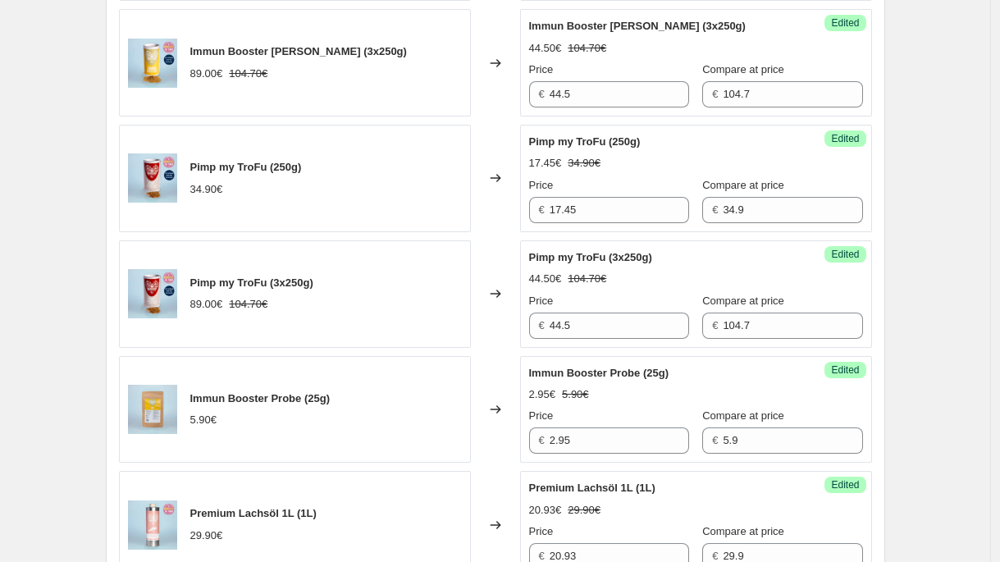
scroll to position [0, 0]
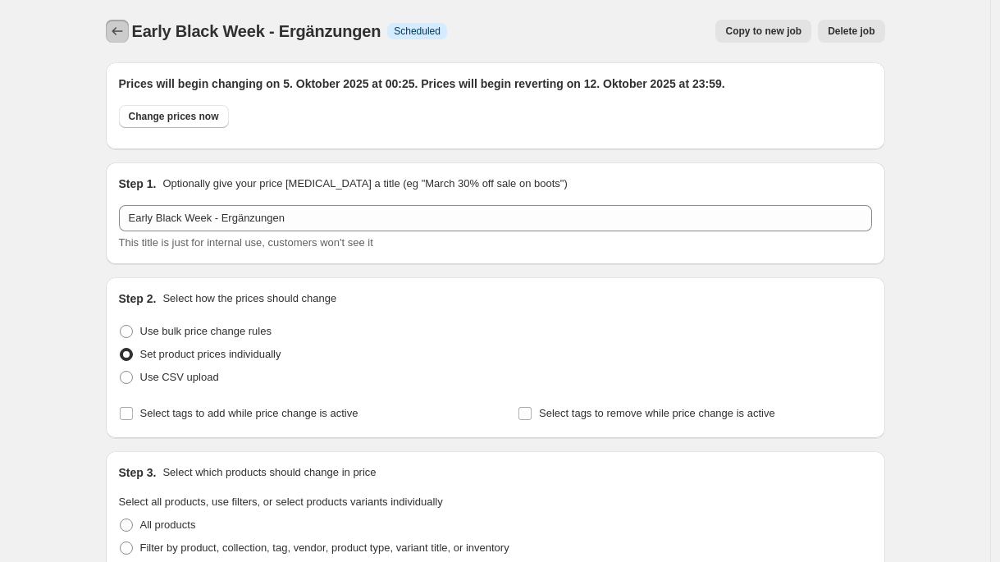
click at [123, 34] on icon "Price change jobs" at bounding box center [117, 31] width 16 height 16
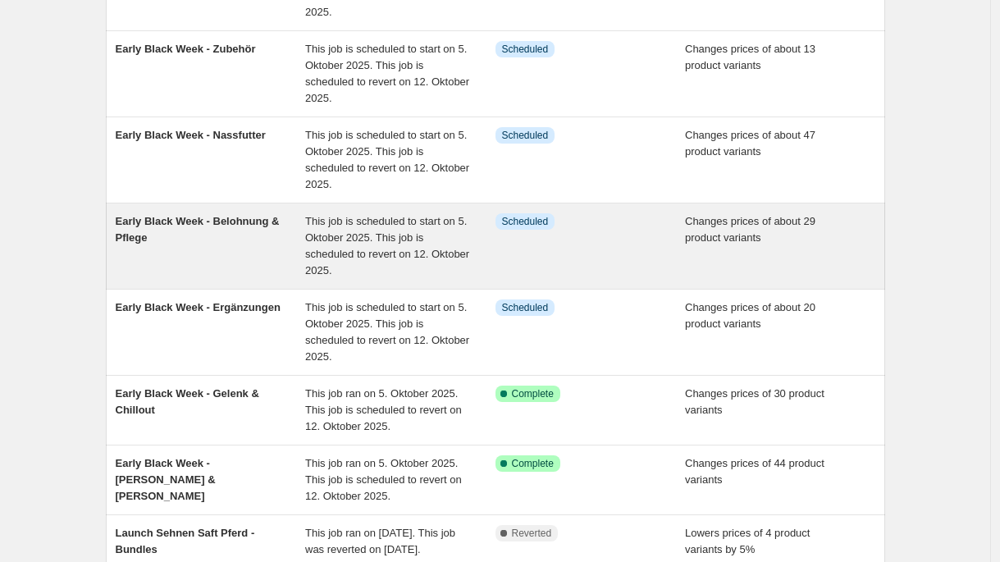
scroll to position [294, 0]
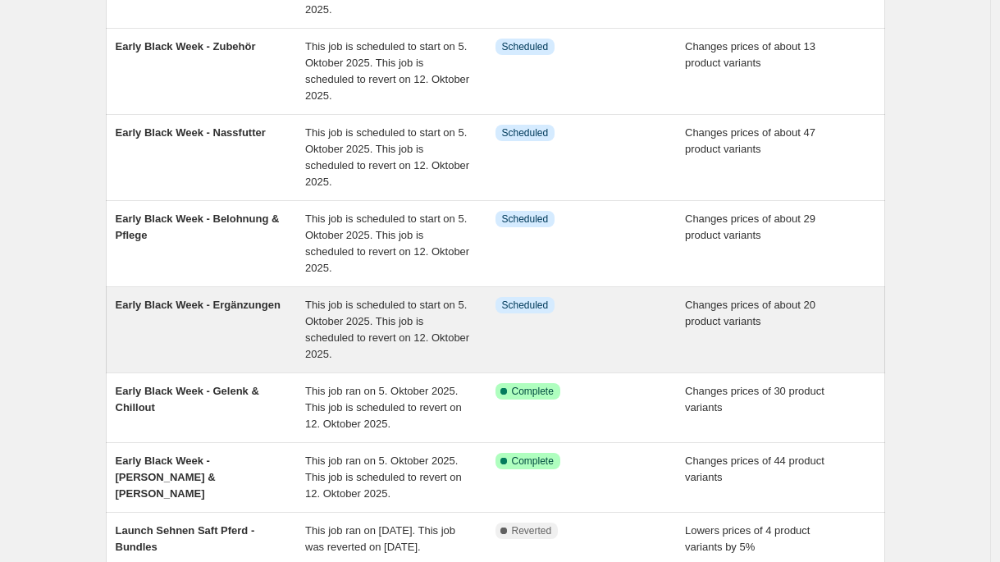
click at [224, 317] on div "Early Black Week - Ergänzungen" at bounding box center [211, 330] width 190 height 66
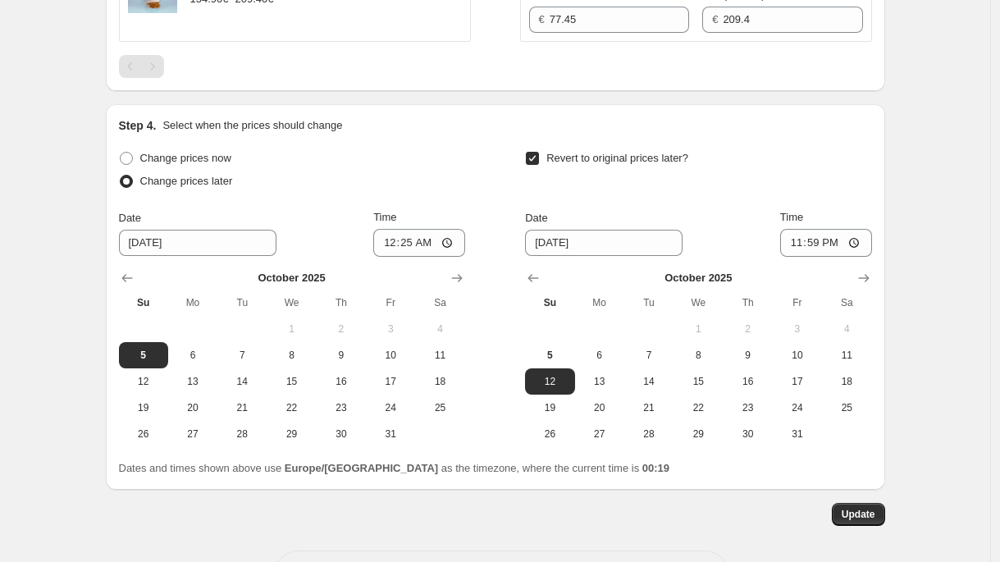
scroll to position [3026, 0]
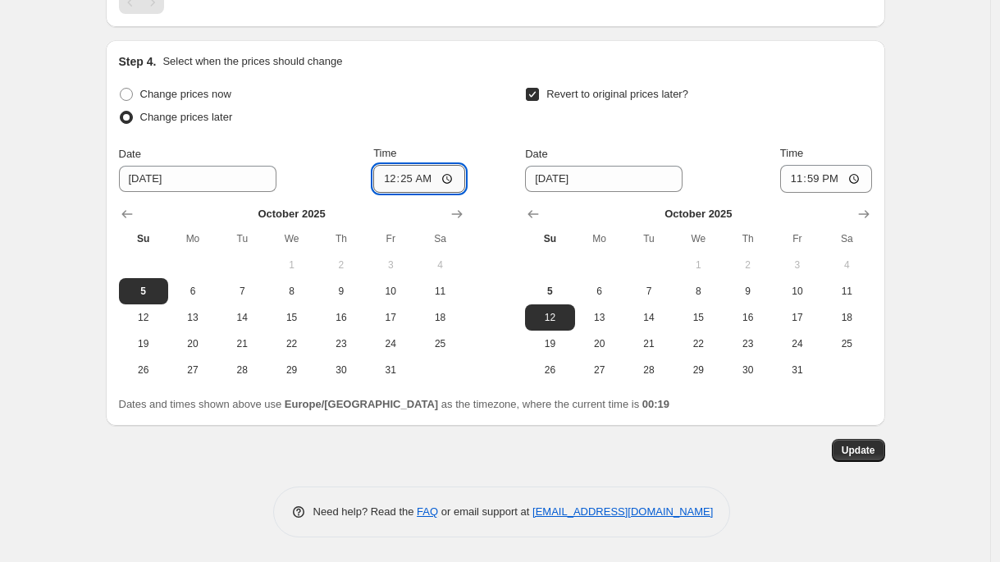
click at [432, 178] on input "00:25" at bounding box center [419, 179] width 92 height 28
type input "00:22"
click at [856, 450] on span "Update" at bounding box center [859, 450] width 34 height 13
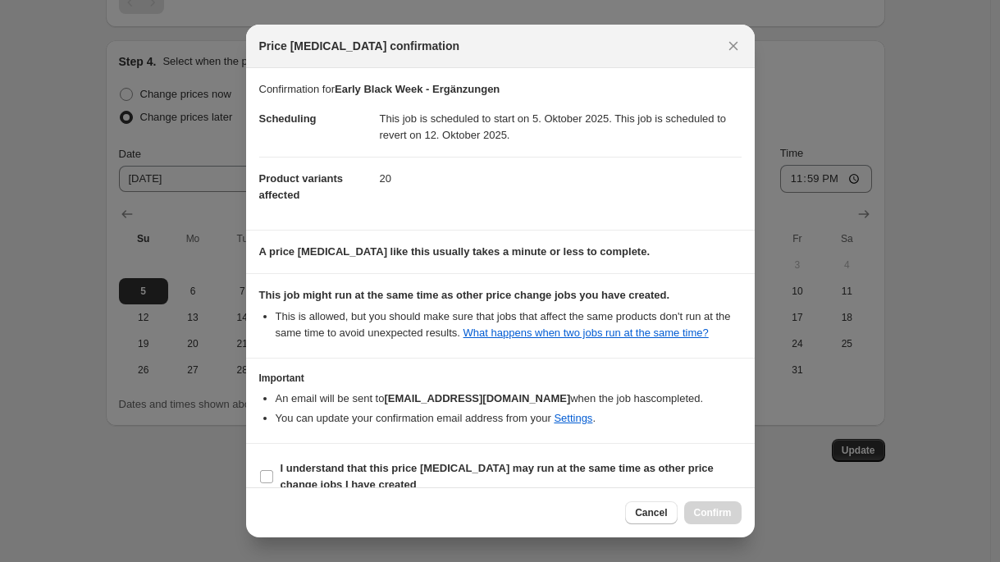
scroll to position [39, 0]
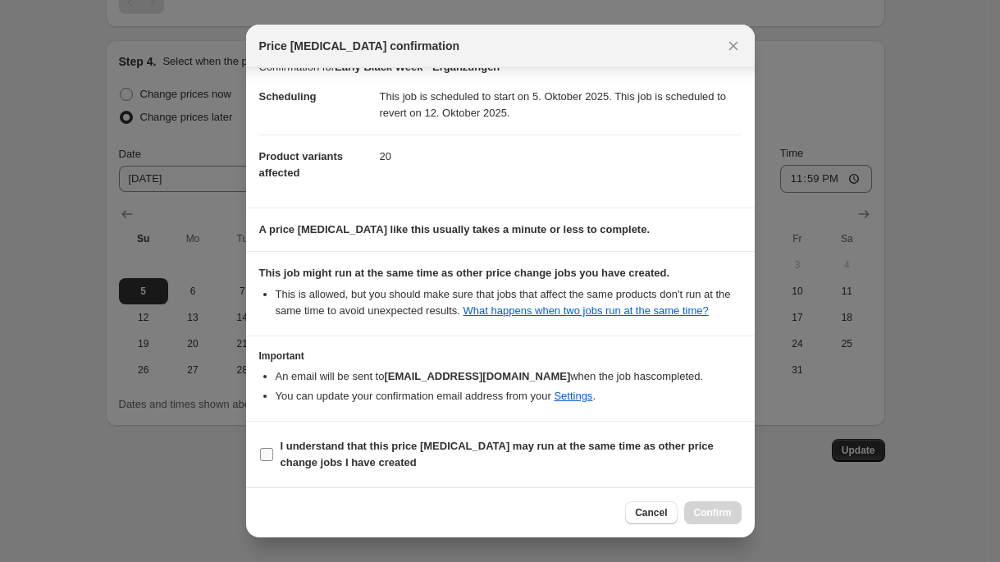
click at [368, 459] on b "I understand that this price [MEDICAL_DATA] may run at the same time as other p…" at bounding box center [497, 454] width 433 height 29
click at [273, 459] on input "I understand that this price [MEDICAL_DATA] may run at the same time as other p…" at bounding box center [266, 454] width 13 height 13
checkbox input "true"
click at [707, 511] on span "Confirm" at bounding box center [713, 512] width 38 height 13
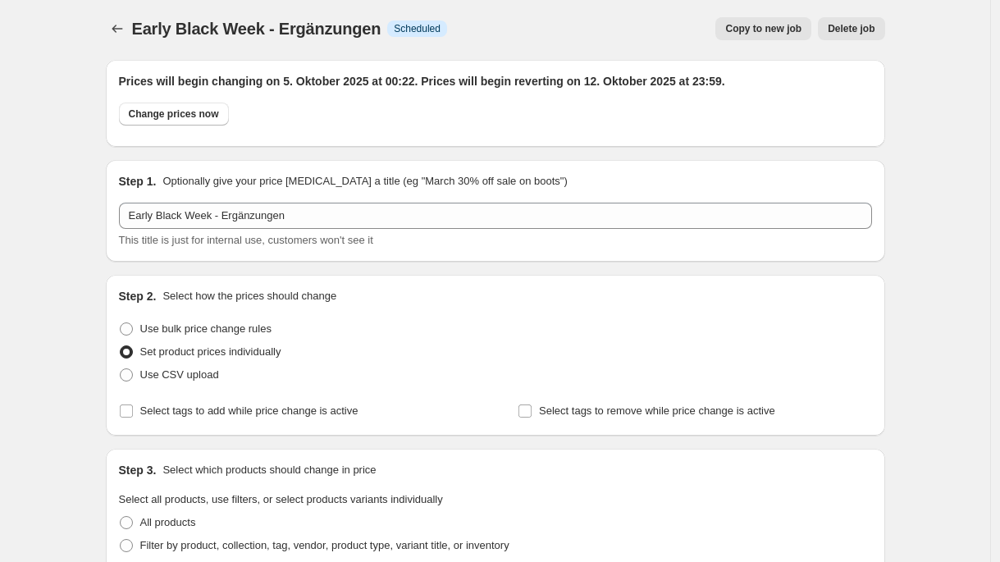
scroll to position [0, 0]
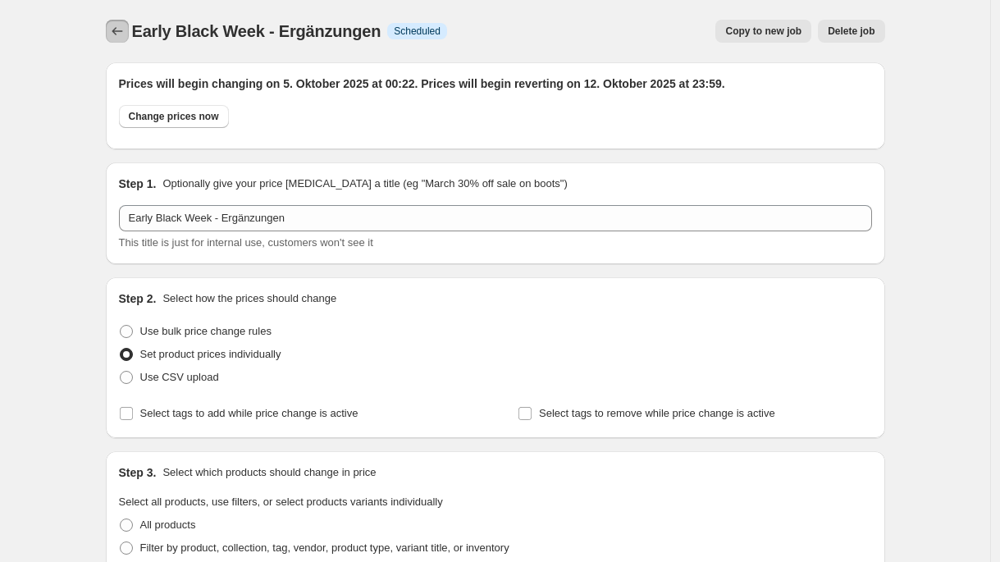
click at [126, 37] on icon "Price change jobs" at bounding box center [117, 31] width 16 height 16
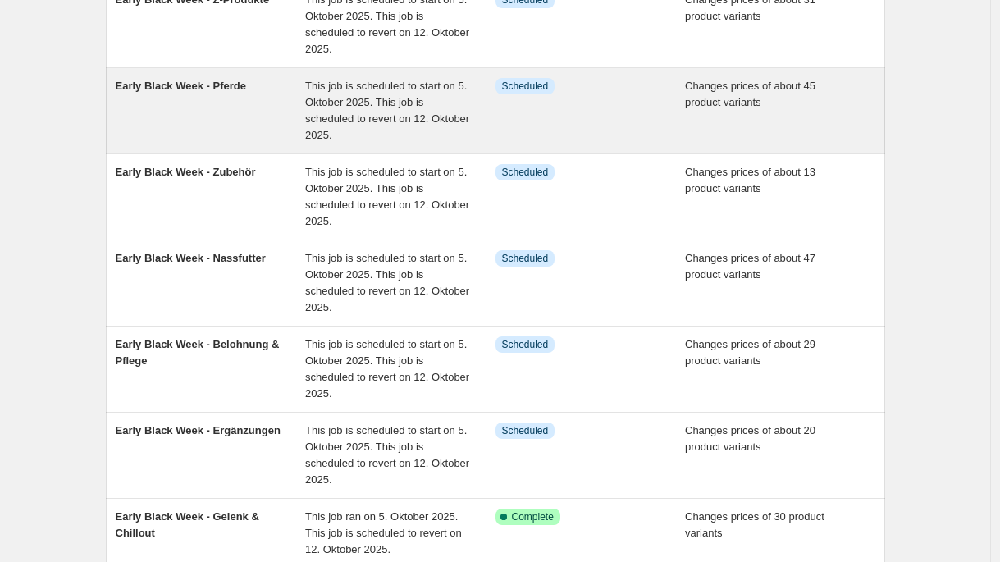
scroll to position [171, 0]
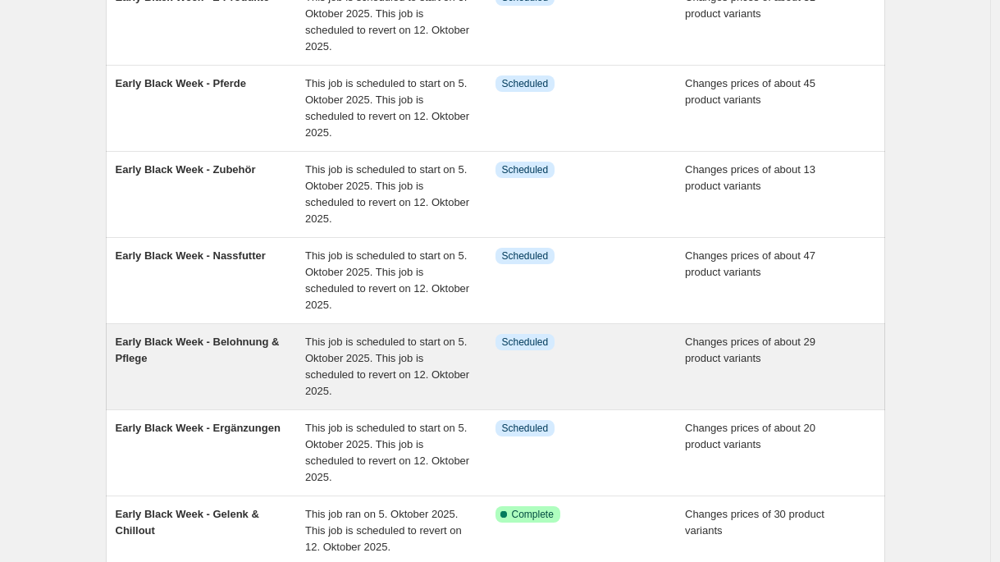
click at [213, 354] on div "Early Black Week - Belohnung & Pflege" at bounding box center [211, 367] width 190 height 66
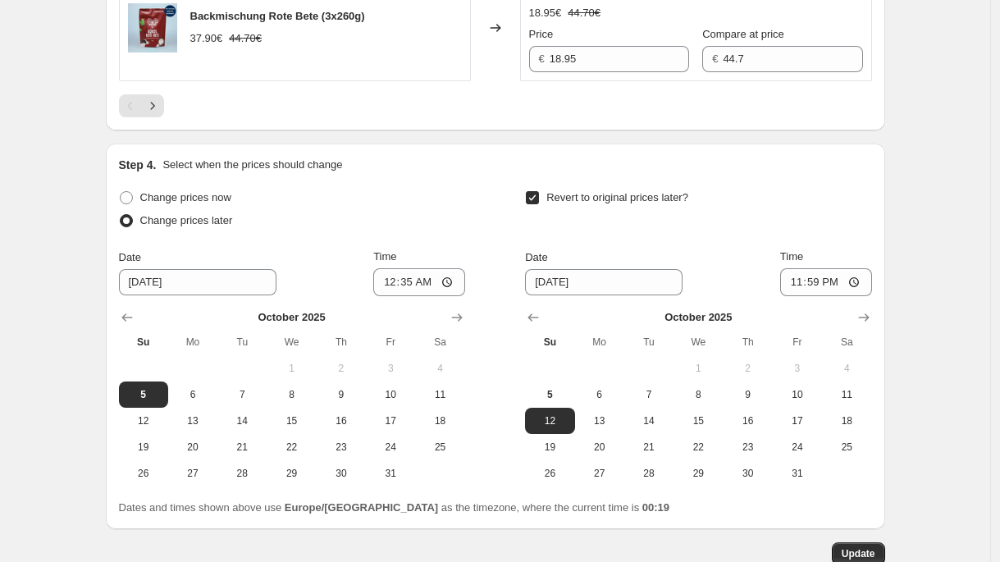
scroll to position [3059, 0]
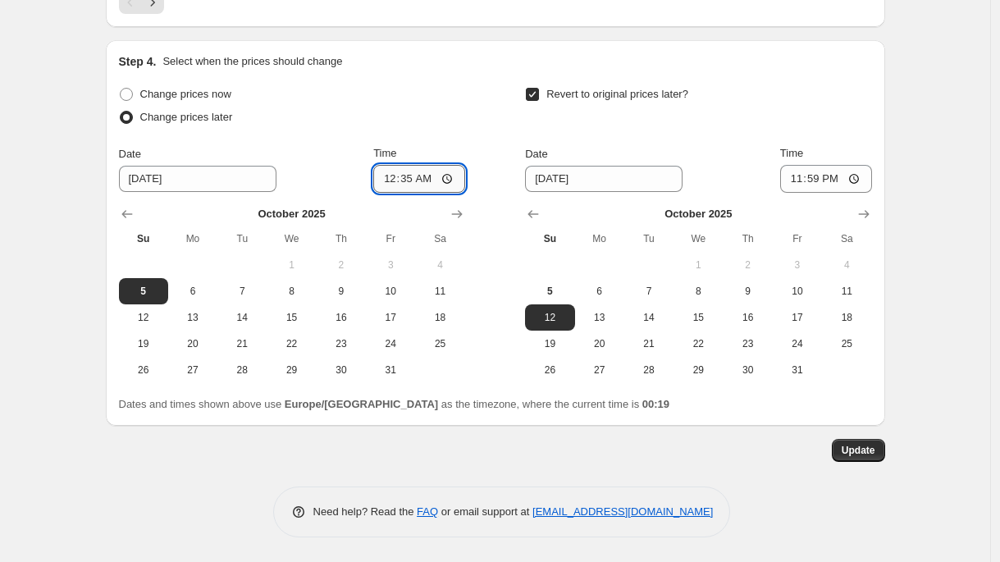
click at [431, 183] on input "00:35" at bounding box center [419, 179] width 92 height 28
type input "00:30"
click at [859, 454] on span "Update" at bounding box center [859, 450] width 34 height 13
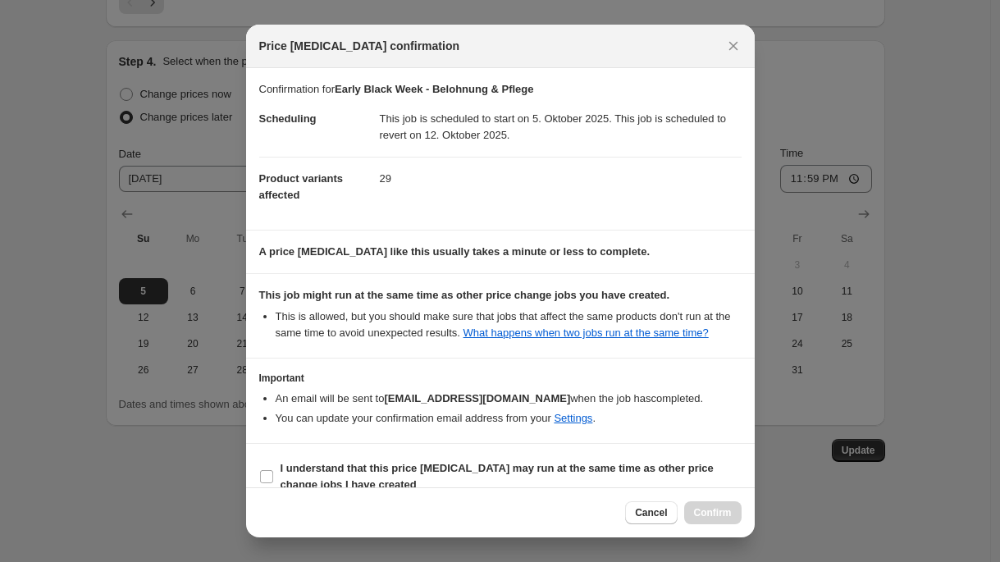
scroll to position [39, 0]
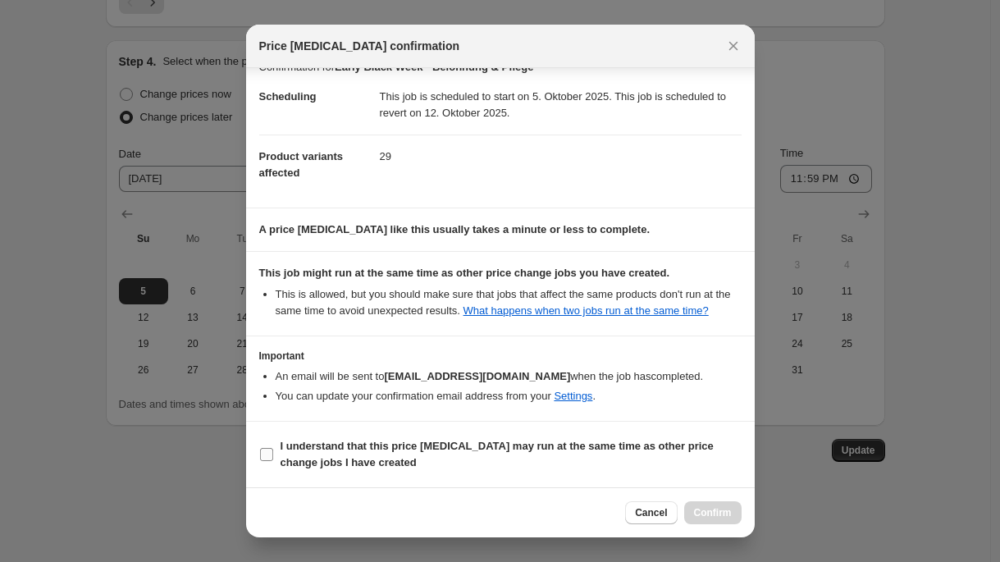
click at [449, 447] on b "I understand that this price [MEDICAL_DATA] may run at the same time as other p…" at bounding box center [497, 454] width 433 height 29
click at [273, 448] on input "I understand that this price [MEDICAL_DATA] may run at the same time as other p…" at bounding box center [266, 454] width 13 height 13
checkbox input "true"
click at [703, 508] on span "Confirm" at bounding box center [713, 512] width 38 height 13
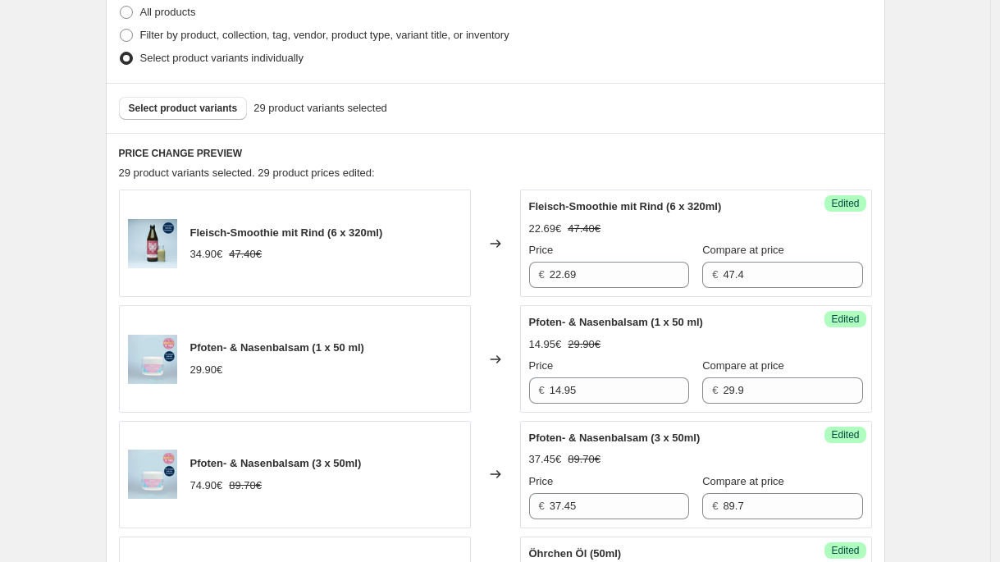
scroll to position [0, 0]
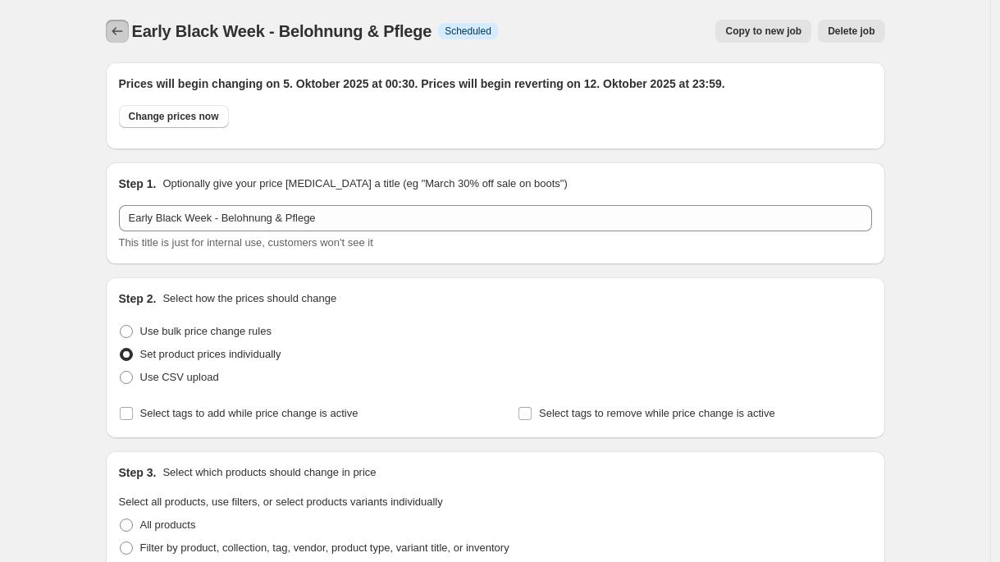
click at [118, 29] on icon "Price change jobs" at bounding box center [117, 31] width 16 height 16
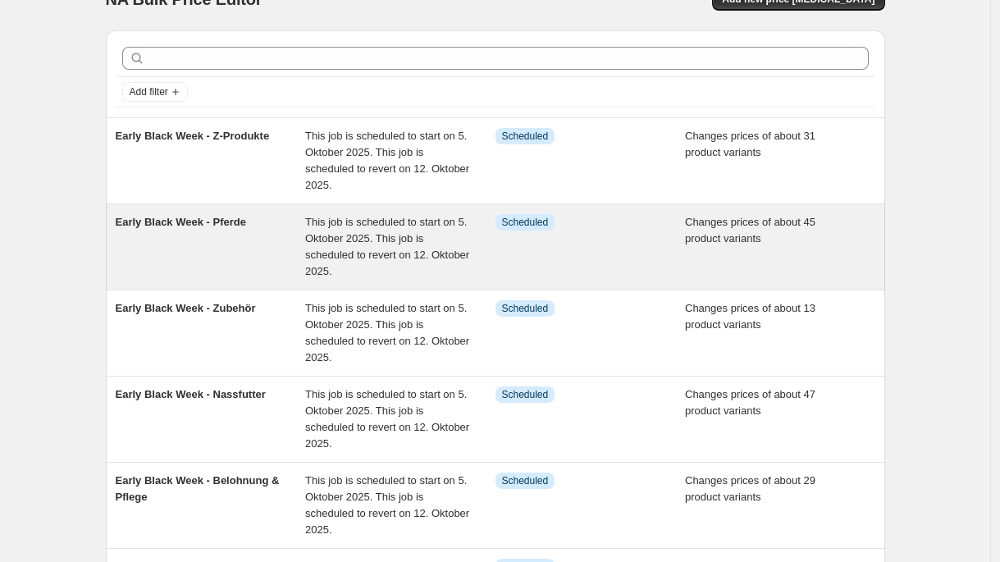
scroll to position [35, 0]
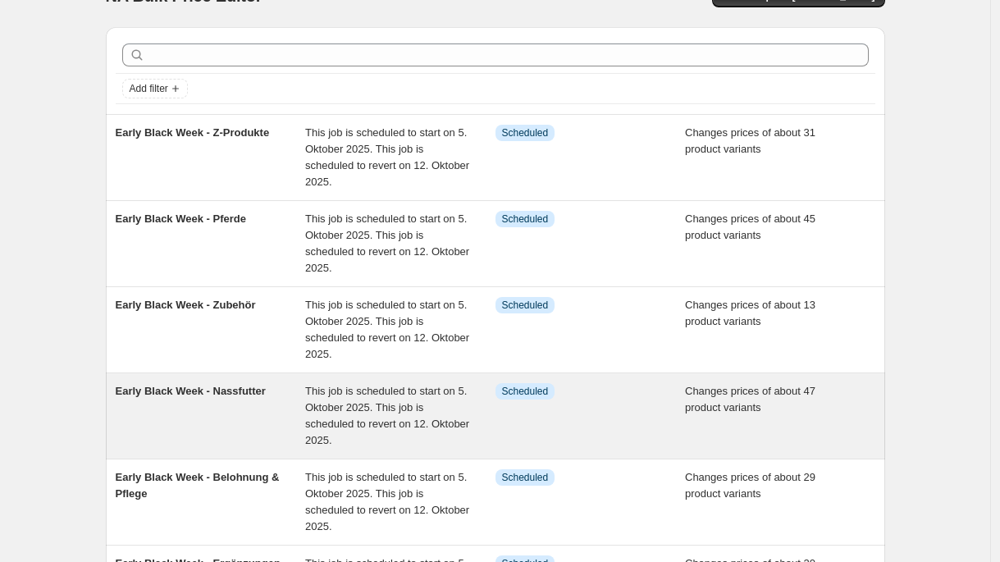
click at [229, 410] on div "Early Black Week - Nassfutter" at bounding box center [211, 416] width 190 height 66
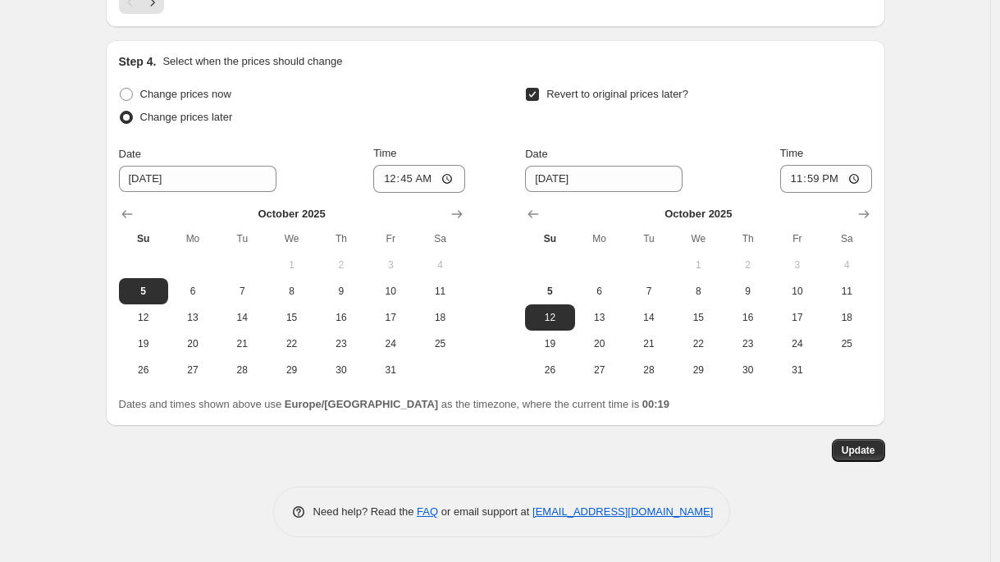
scroll to position [3157, 0]
click at [433, 184] on input "00:45" at bounding box center [419, 179] width 92 height 28
type input "00:35"
click at [871, 456] on span "Update" at bounding box center [859, 450] width 34 height 13
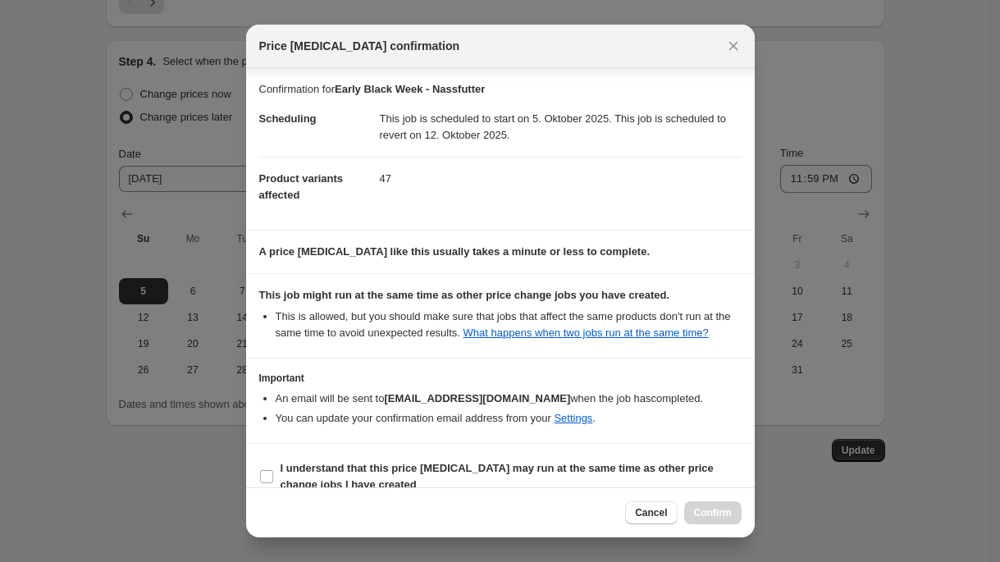
scroll to position [39, 0]
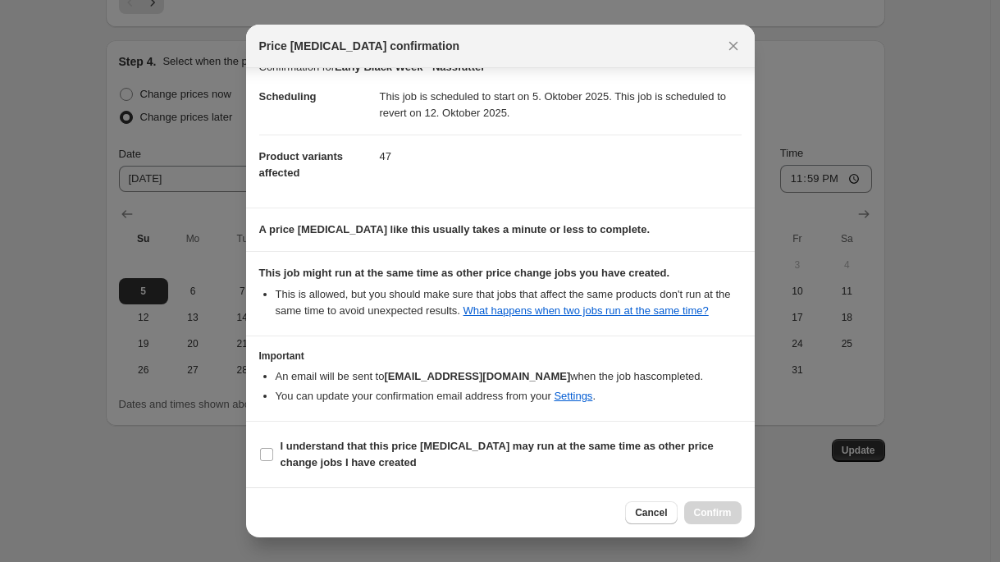
click at [486, 495] on div "Cancel Confirm" at bounding box center [500, 512] width 509 height 50
click at [481, 461] on span "I understand that this price [MEDICAL_DATA] may run at the same time as other p…" at bounding box center [511, 454] width 461 height 33
click at [273, 461] on input "I understand that this price [MEDICAL_DATA] may run at the same time as other p…" at bounding box center [266, 454] width 13 height 13
checkbox input "true"
click at [709, 508] on span "Confirm" at bounding box center [713, 512] width 38 height 13
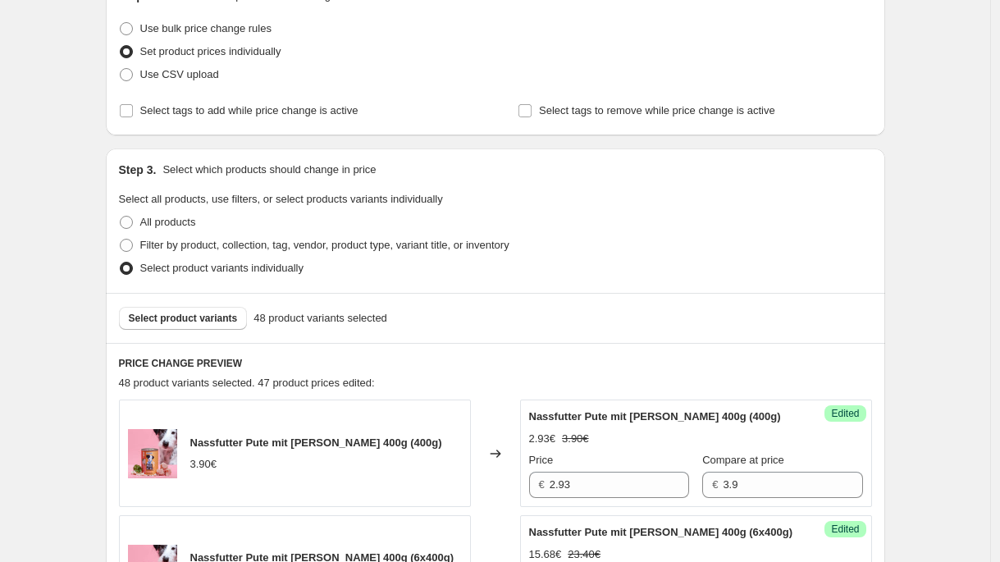
scroll to position [0, 0]
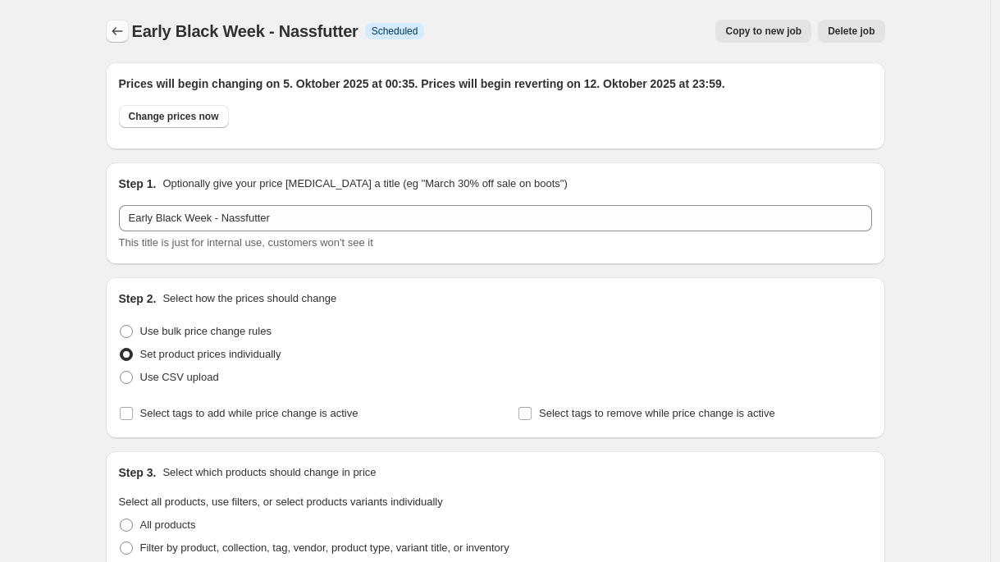
click at [112, 23] on button "Price change jobs" at bounding box center [117, 31] width 23 height 23
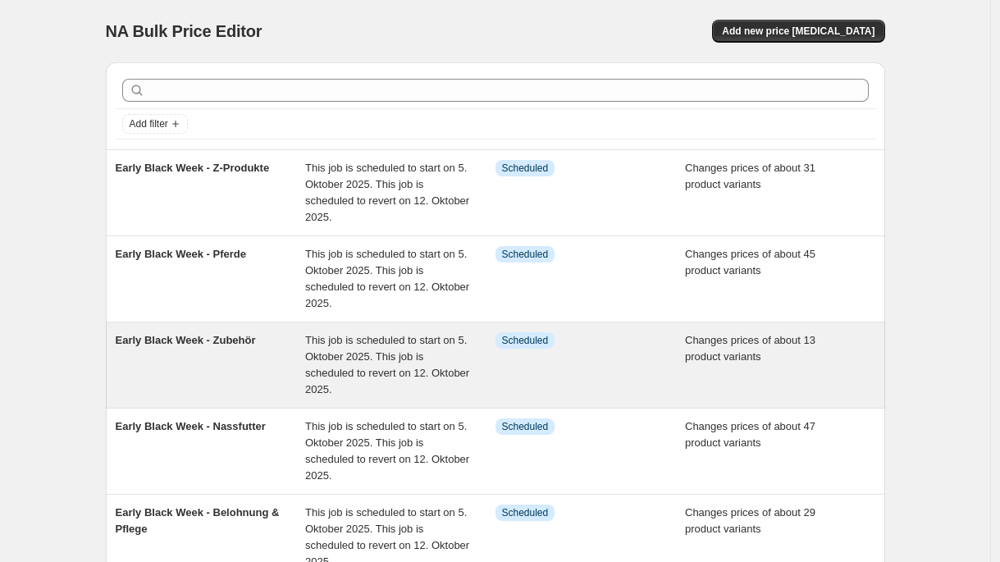
click at [226, 365] on div "Early Black Week - Zubehör" at bounding box center [211, 365] width 190 height 66
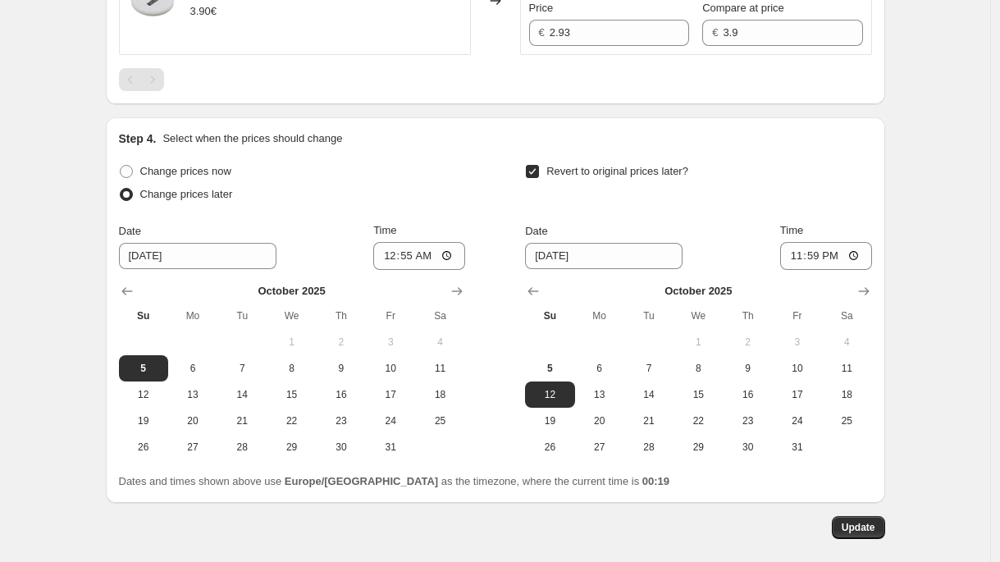
scroll to position [2218, 0]
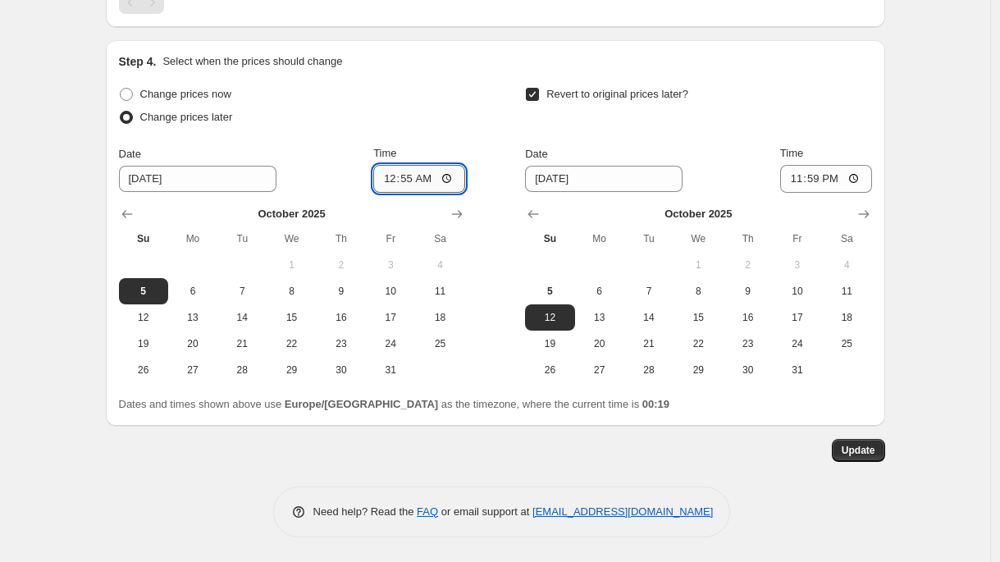
click at [432, 185] on input "00:55" at bounding box center [419, 179] width 92 height 28
type input "00:40"
click at [872, 451] on span "Update" at bounding box center [859, 450] width 34 height 13
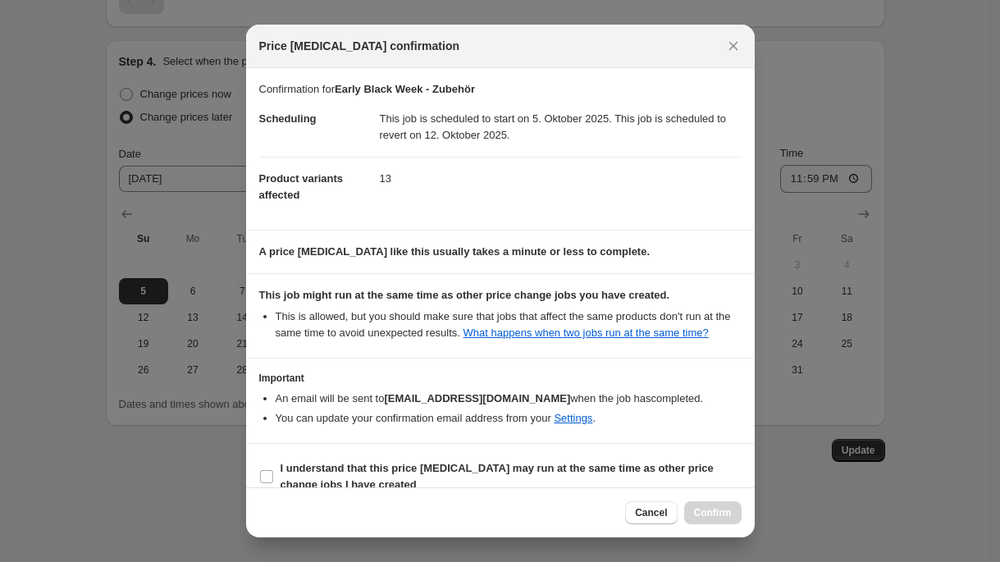
scroll to position [39, 0]
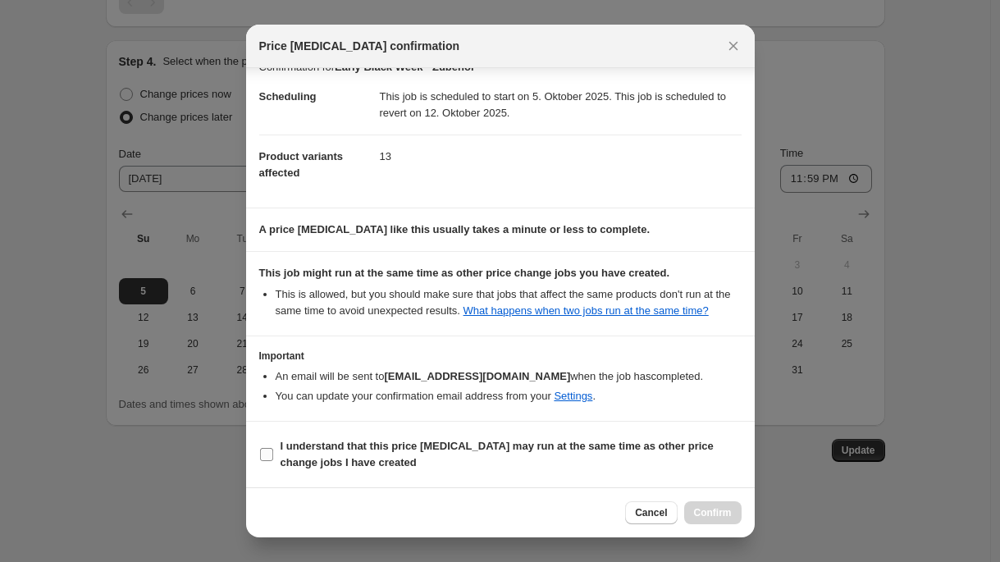
click at [440, 459] on span "I understand that this price [MEDICAL_DATA] may run at the same time as other p…" at bounding box center [511, 454] width 461 height 33
click at [273, 459] on input "I understand that this price [MEDICAL_DATA] may run at the same time as other p…" at bounding box center [266, 454] width 13 height 13
checkbox input "true"
click at [718, 519] on span "Confirm" at bounding box center [713, 512] width 38 height 13
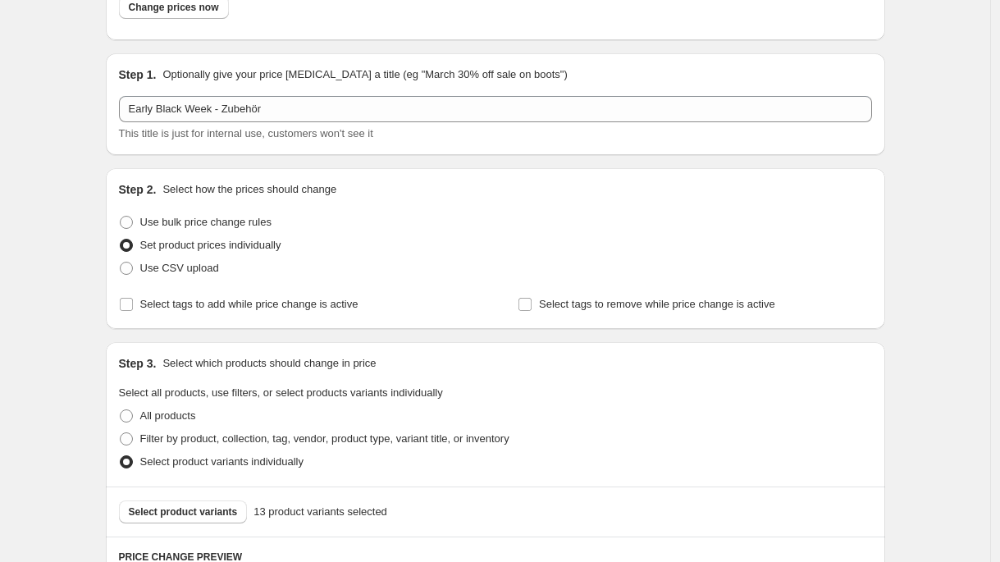
scroll to position [0, 0]
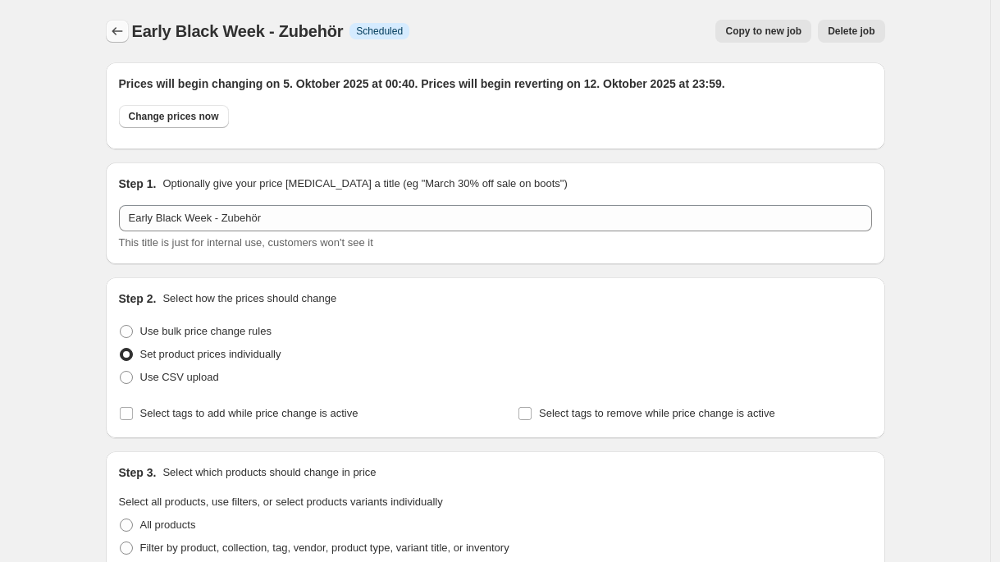
click at [126, 29] on icon "Price change jobs" at bounding box center [117, 31] width 16 height 16
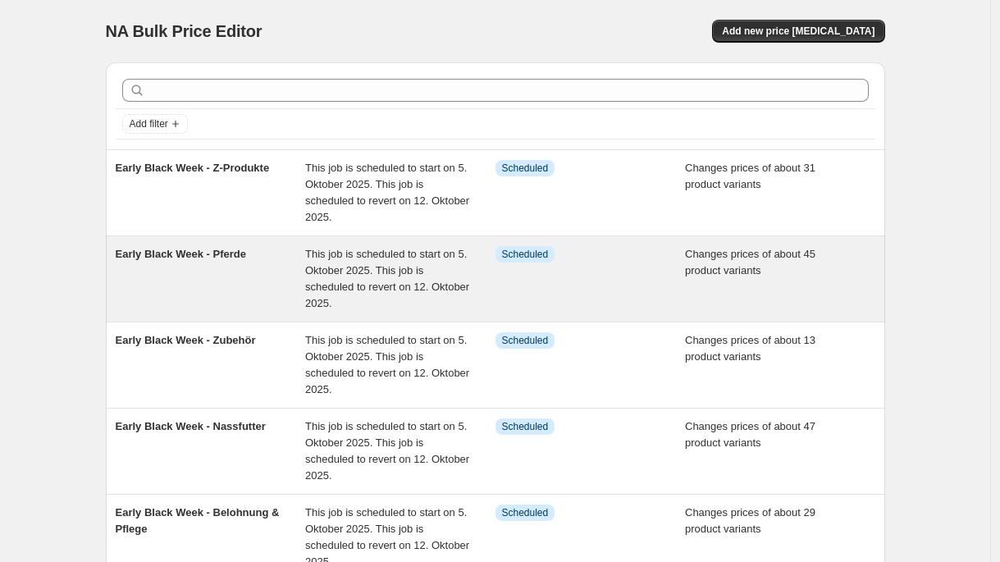
click at [244, 289] on div "Early Black Week - Pferde" at bounding box center [211, 279] width 190 height 66
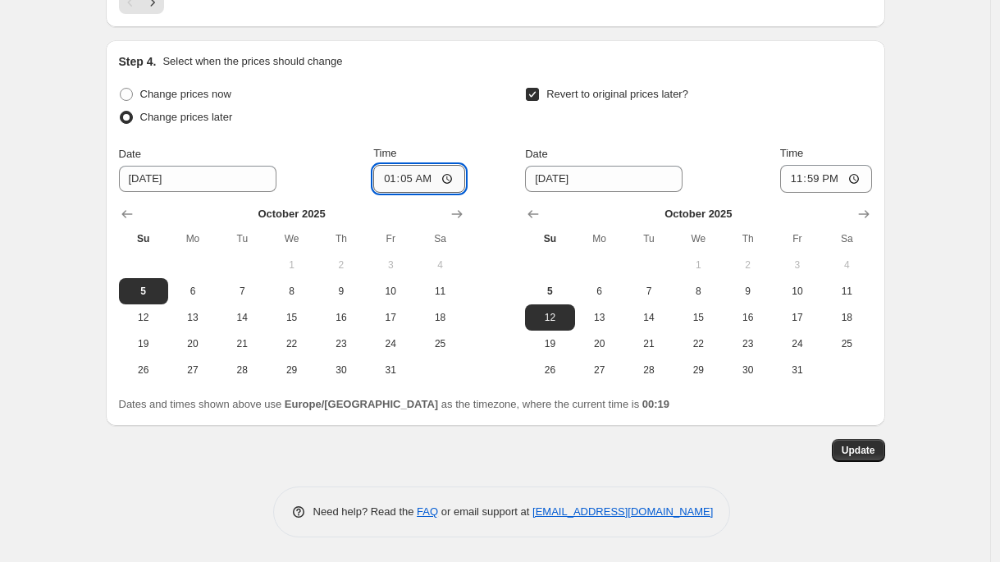
click at [432, 176] on input "01:05" at bounding box center [419, 179] width 92 height 28
click at [412, 180] on input "01:05" at bounding box center [419, 179] width 92 height 28
type input "00:45"
click at [845, 454] on span "Update" at bounding box center [859, 450] width 34 height 13
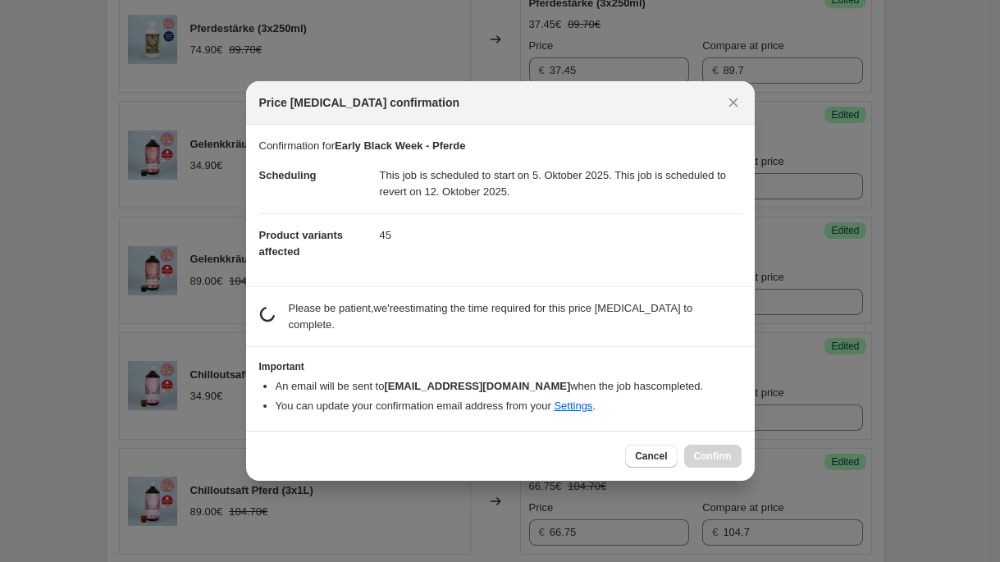
scroll to position [3026, 0]
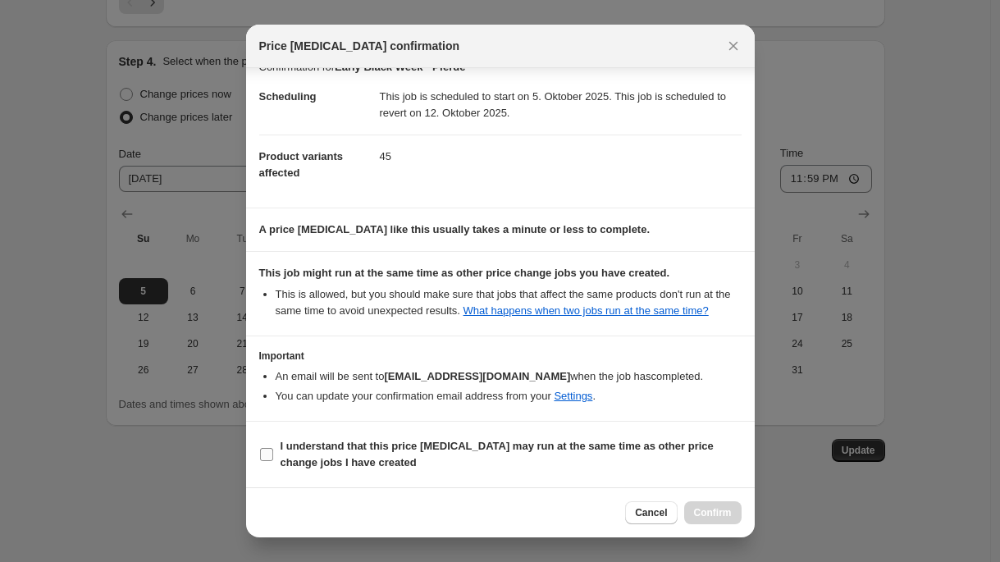
click at [423, 456] on span "I understand that this price [MEDICAL_DATA] may run at the same time as other p…" at bounding box center [511, 454] width 461 height 33
click at [273, 456] on input "I understand that this price [MEDICAL_DATA] may run at the same time as other p…" at bounding box center [266, 454] width 13 height 13
checkbox input "true"
click at [702, 510] on span "Confirm" at bounding box center [713, 512] width 38 height 13
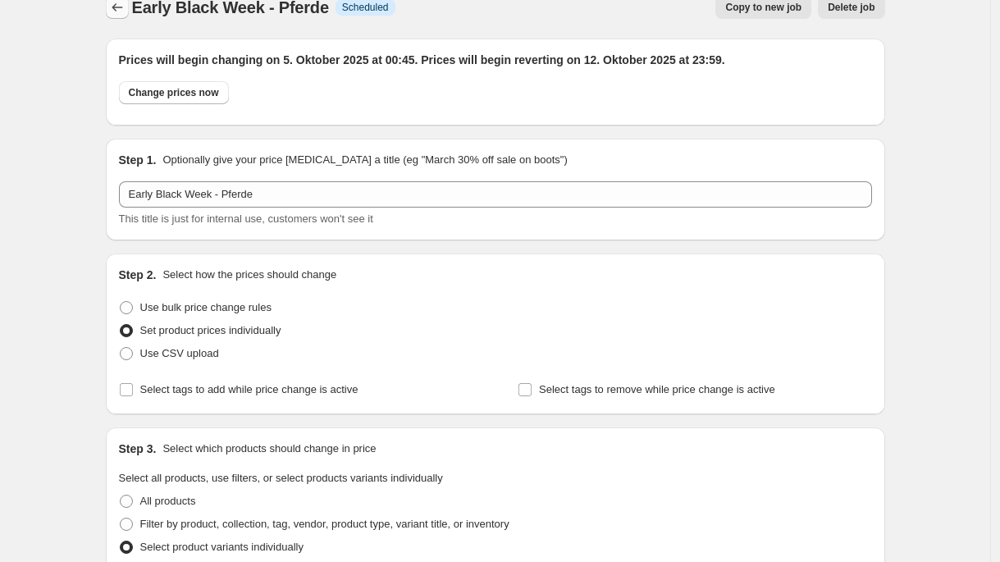
click at [118, 10] on icon "Price change jobs" at bounding box center [117, 7] width 16 height 16
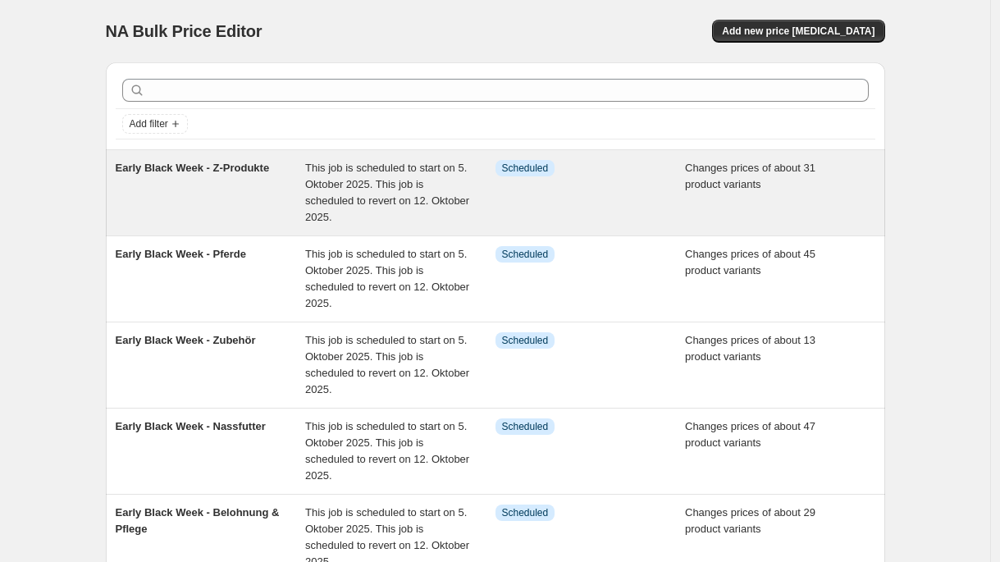
click at [285, 192] on div "Early Black Week - Z-Produkte" at bounding box center [211, 193] width 190 height 66
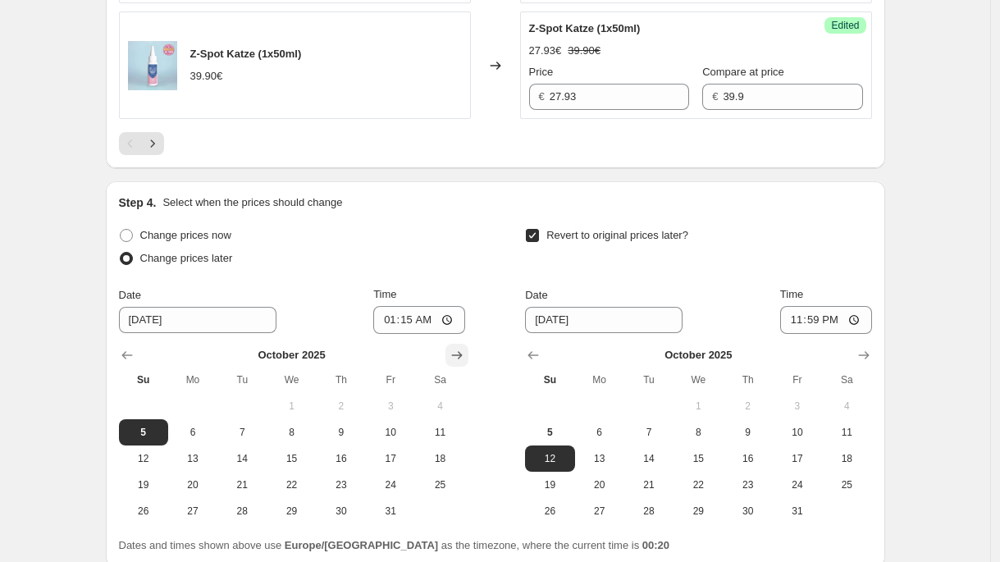
scroll to position [2887, 0]
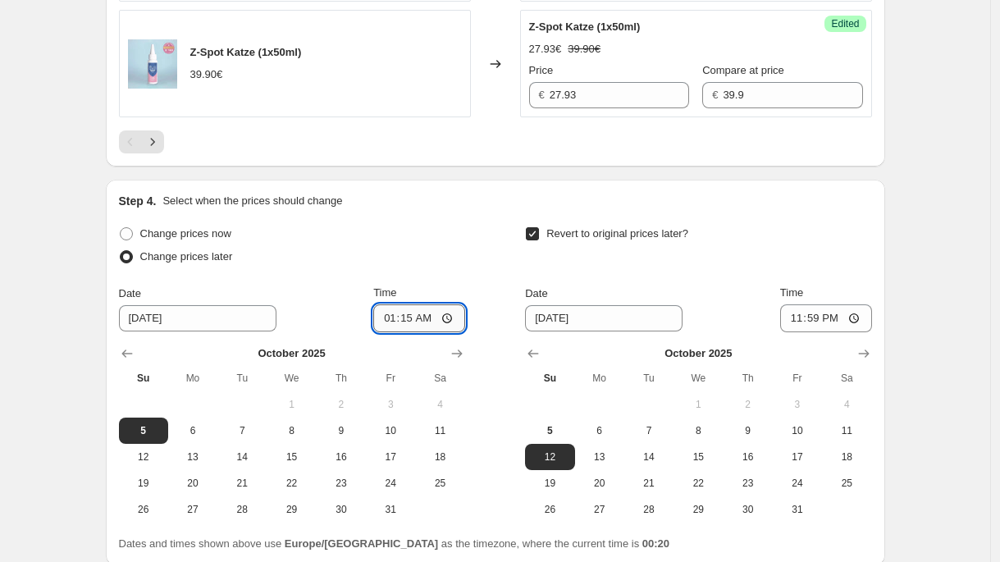
click at [410, 324] on input "01:15" at bounding box center [419, 318] width 92 height 28
type input "00:50"
click at [883, 335] on div "Step 4. Select when the prices should change Change prices now Change prices la…" at bounding box center [495, 373] width 779 height 386
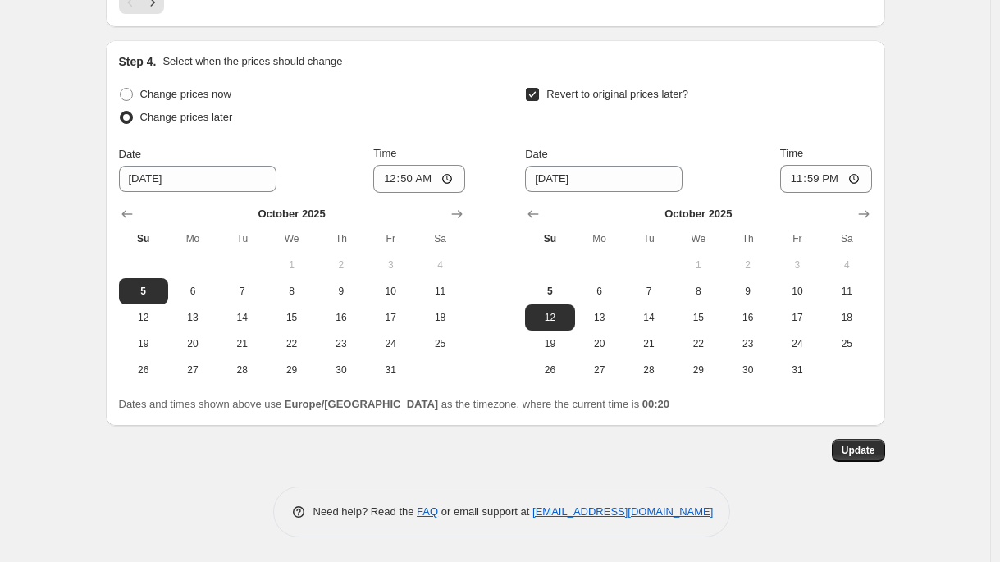
click at [879, 459] on button "Update" at bounding box center [858, 450] width 53 height 23
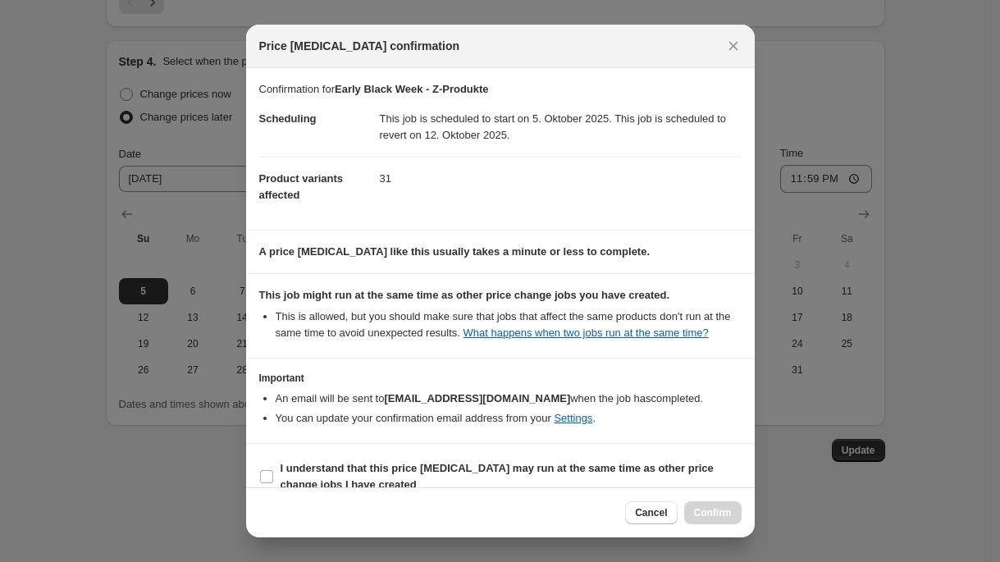
scroll to position [39, 0]
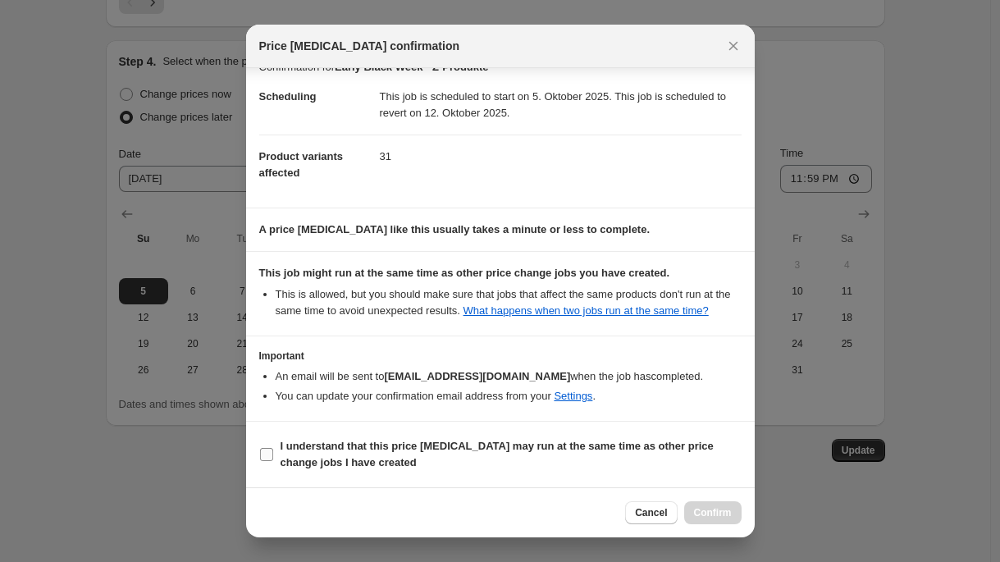
click at [363, 449] on b "I understand that this price [MEDICAL_DATA] may run at the same time as other p…" at bounding box center [497, 454] width 433 height 29
click at [273, 449] on input "I understand that this price [MEDICAL_DATA] may run at the same time as other p…" at bounding box center [266, 454] width 13 height 13
checkbox input "true"
click at [715, 503] on button "Confirm" at bounding box center [712, 512] width 57 height 23
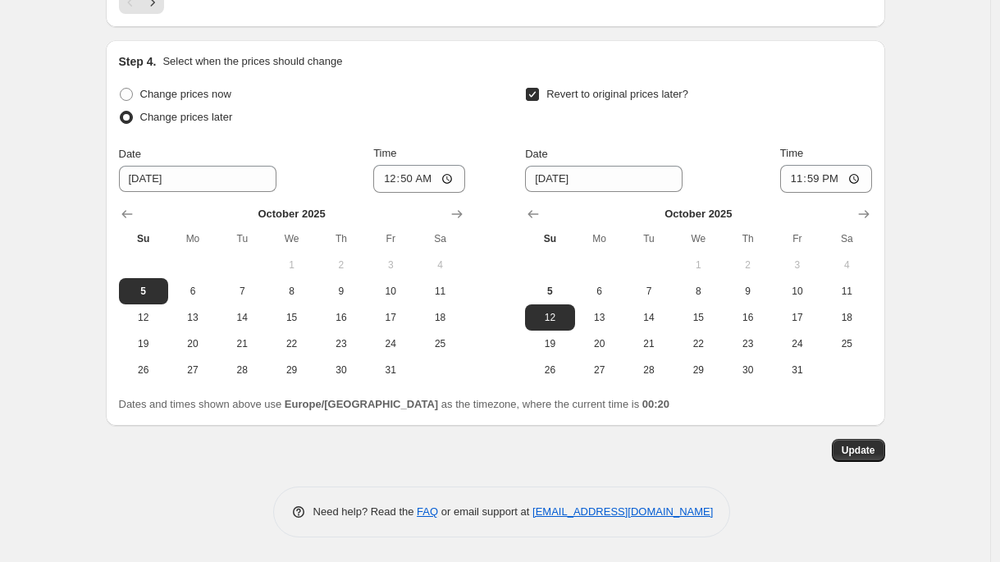
scroll to position [0, 0]
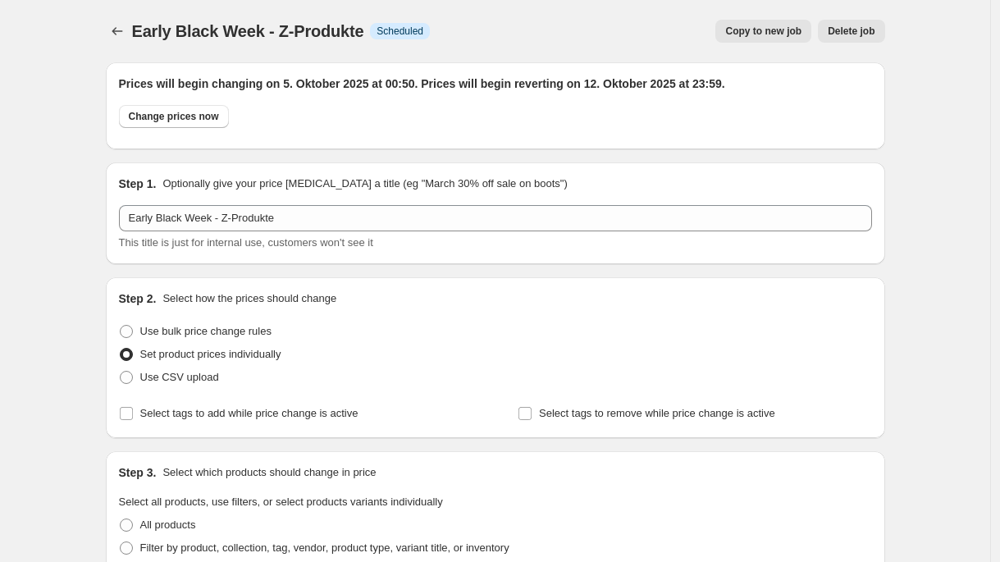
click at [117, 30] on icon "Price change jobs" at bounding box center [117, 31] width 16 height 16
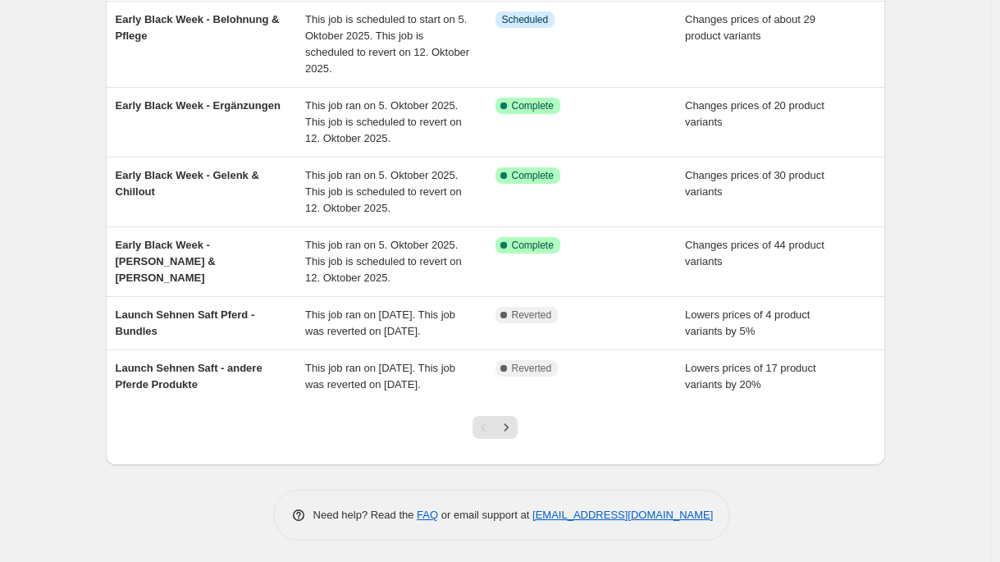
scroll to position [494, 0]
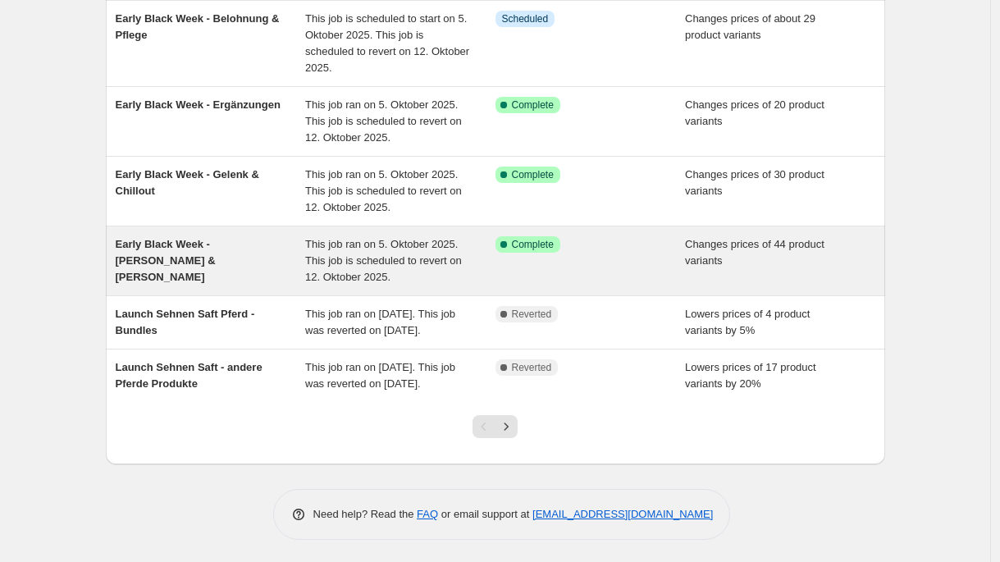
click at [289, 272] on div "Early Black Week - [PERSON_NAME] & [PERSON_NAME]" at bounding box center [211, 260] width 190 height 49
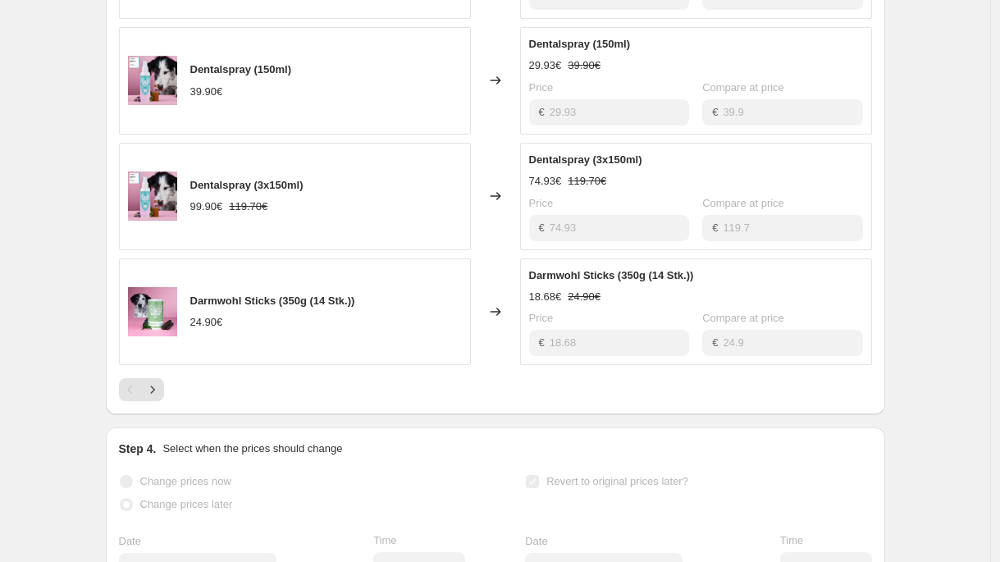
scroll to position [1027, 0]
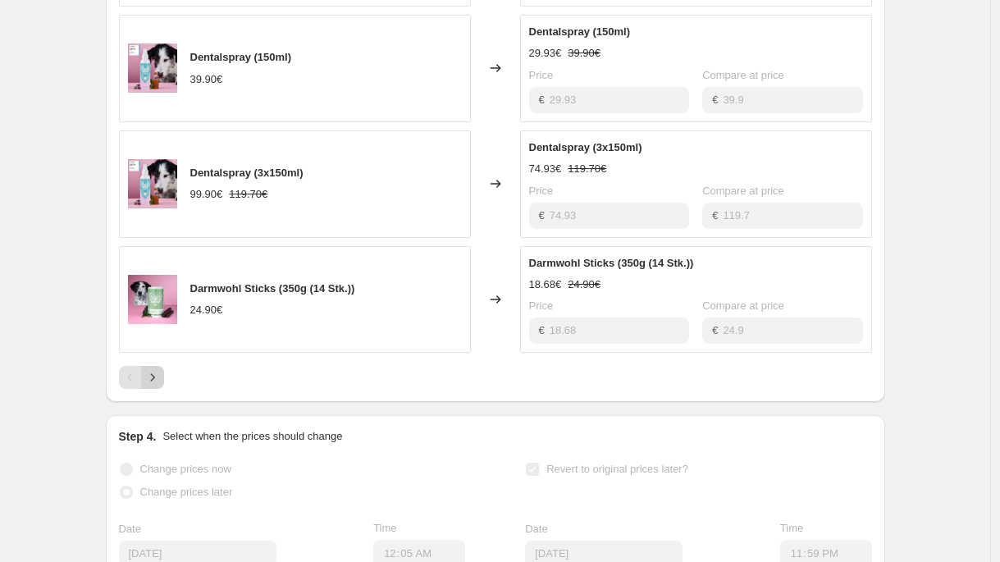
click at [161, 369] on icon "Next" at bounding box center [152, 377] width 16 height 16
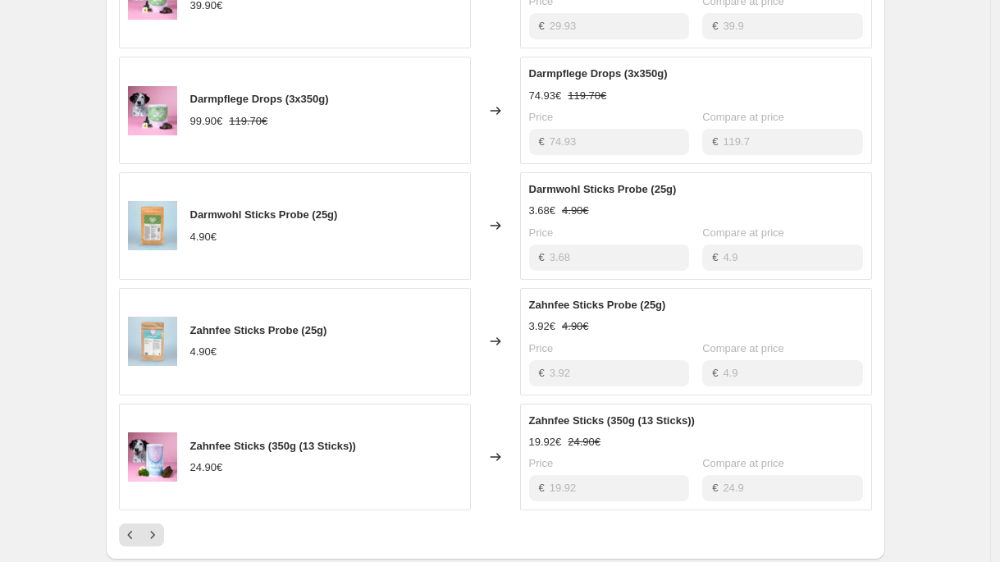
scroll to position [898, 0]
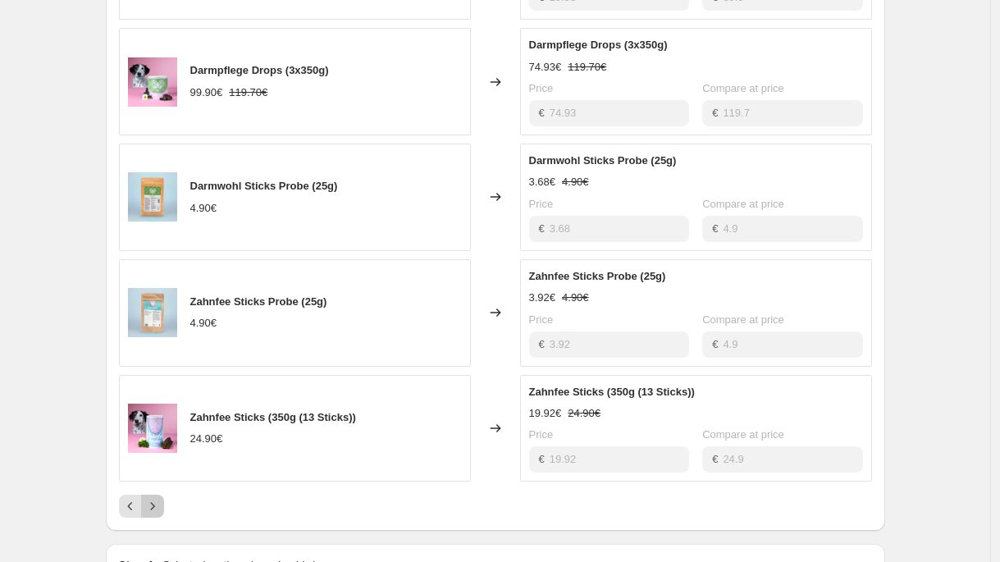
click at [161, 498] on icon "Next" at bounding box center [152, 506] width 16 height 16
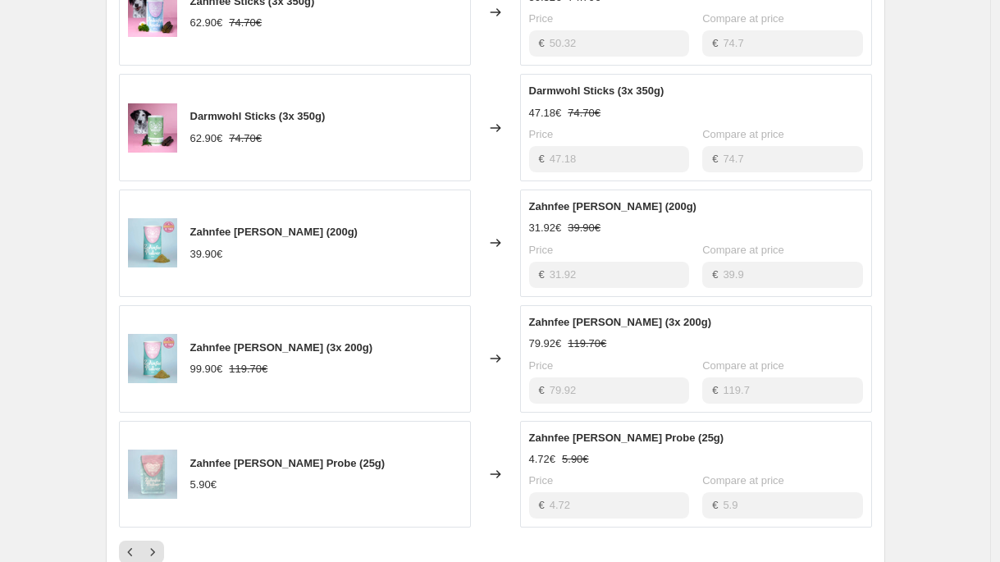
scroll to position [884, 0]
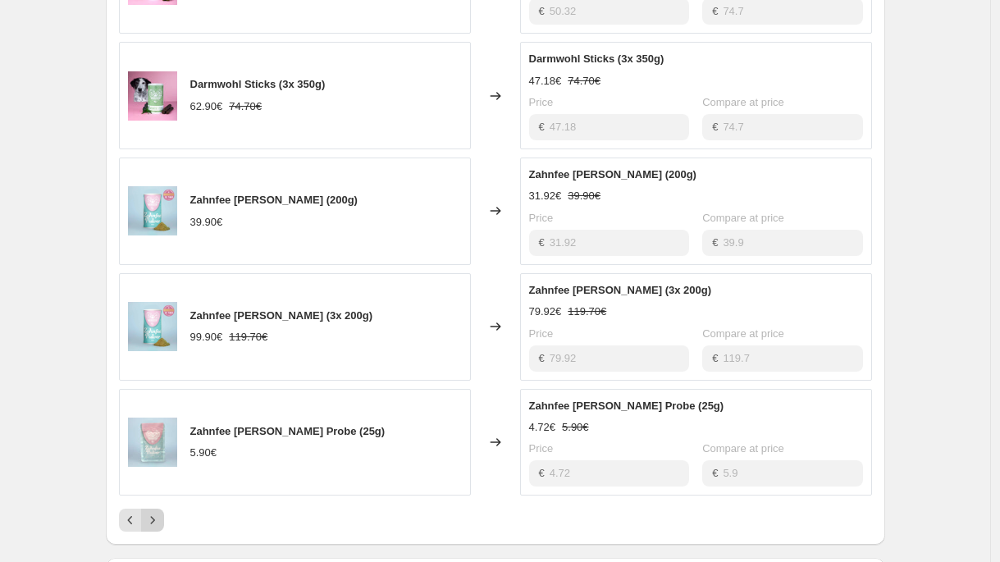
click at [161, 512] on icon "Next" at bounding box center [152, 520] width 16 height 16
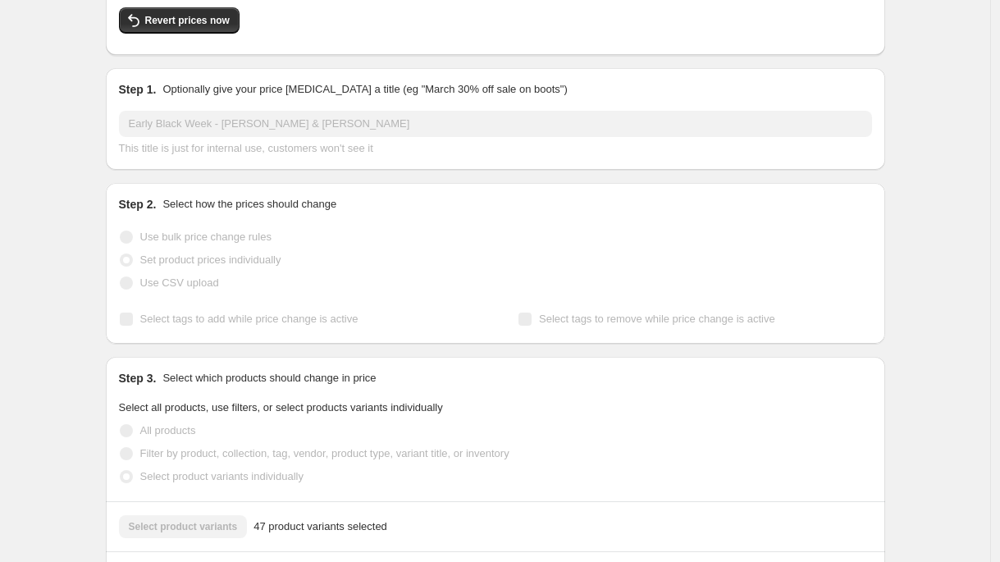
scroll to position [0, 0]
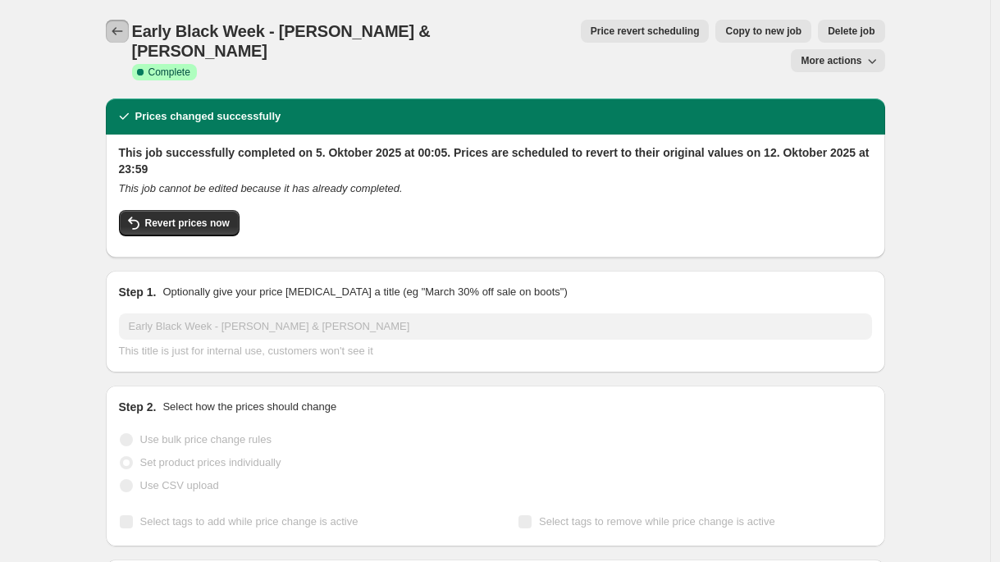
click at [121, 36] on icon "Price change jobs" at bounding box center [117, 31] width 16 height 16
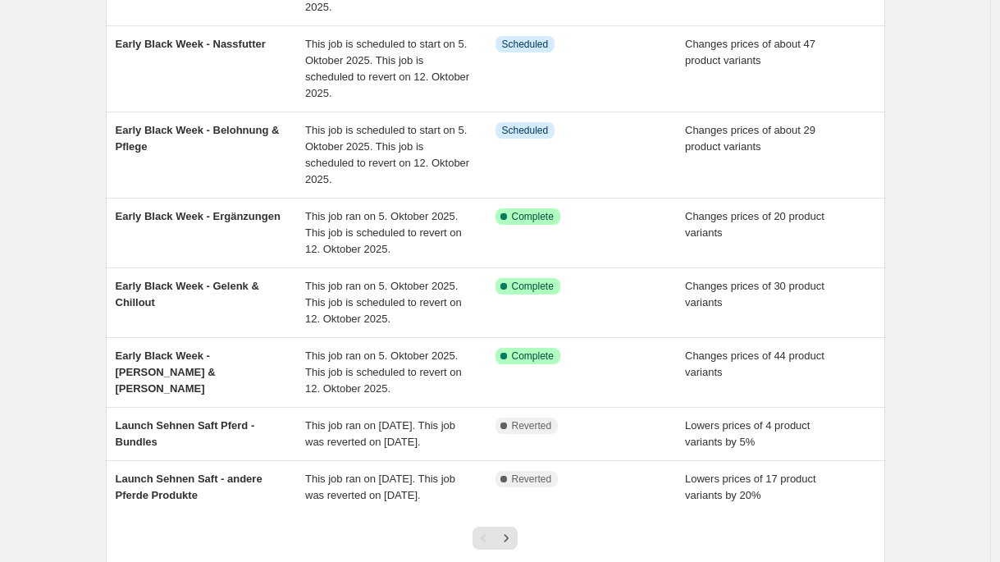
scroll to position [397, 0]
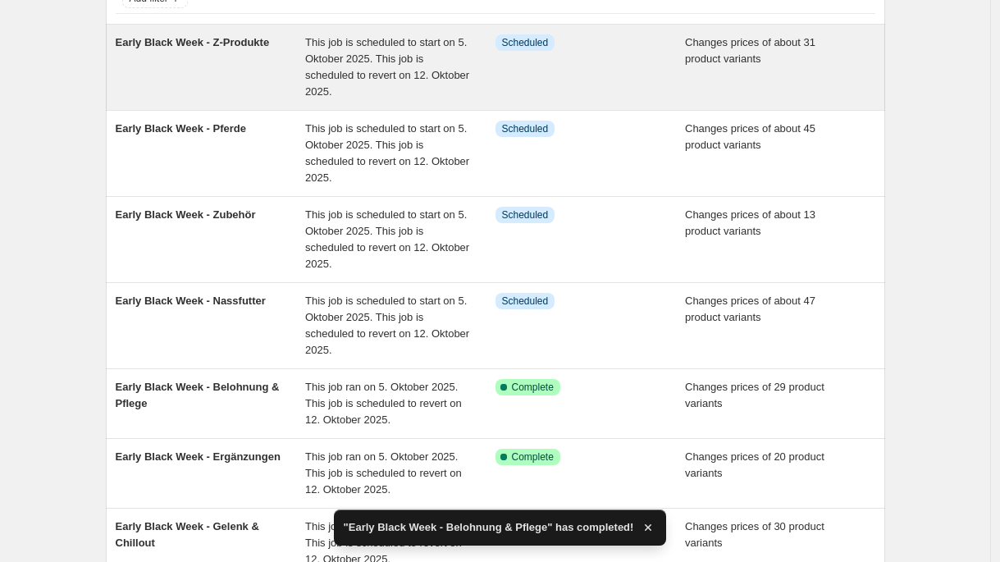
scroll to position [30, 0]
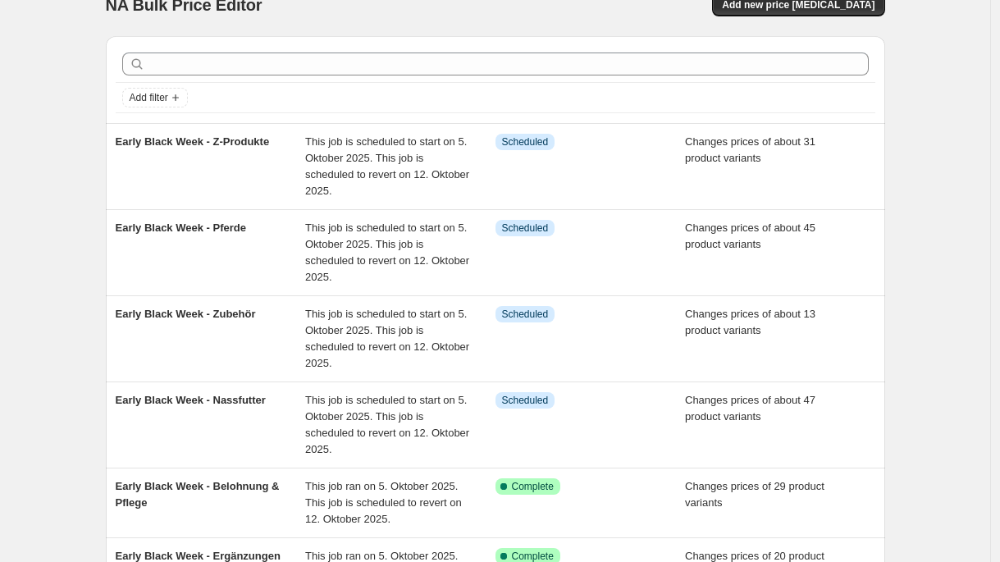
scroll to position [27, 0]
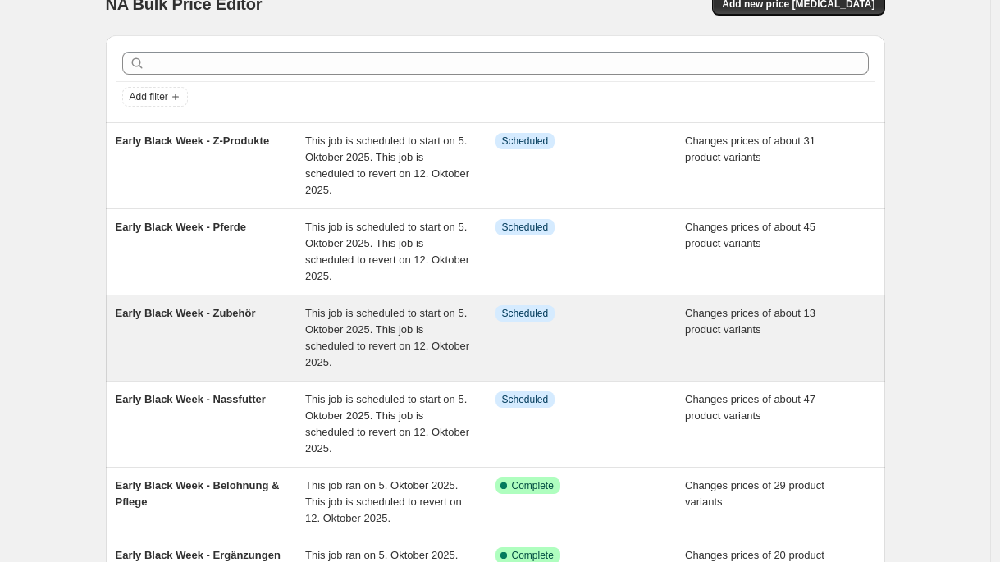
click at [249, 363] on div "Early Black Week - Zubehör" at bounding box center [211, 338] width 190 height 66
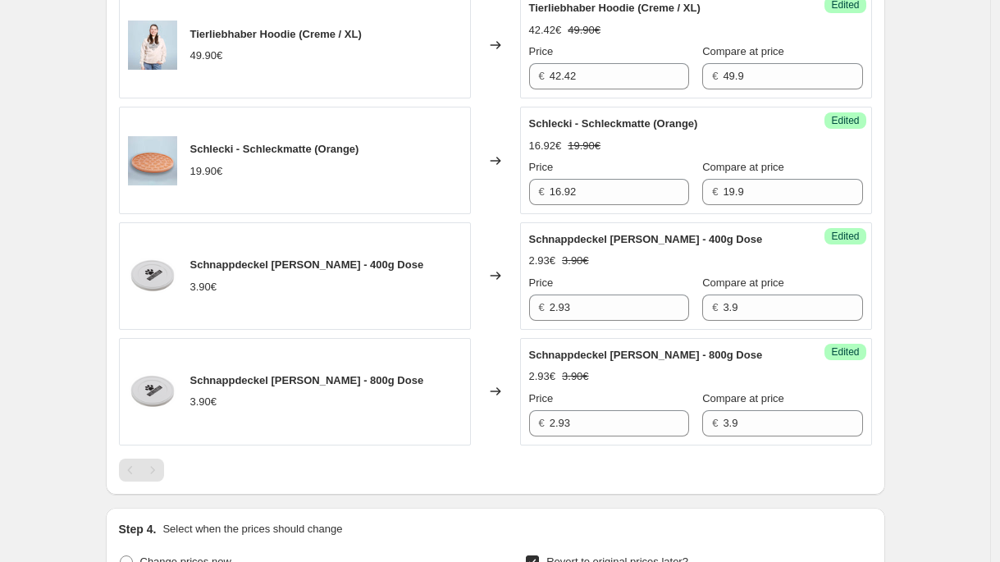
scroll to position [1756, 0]
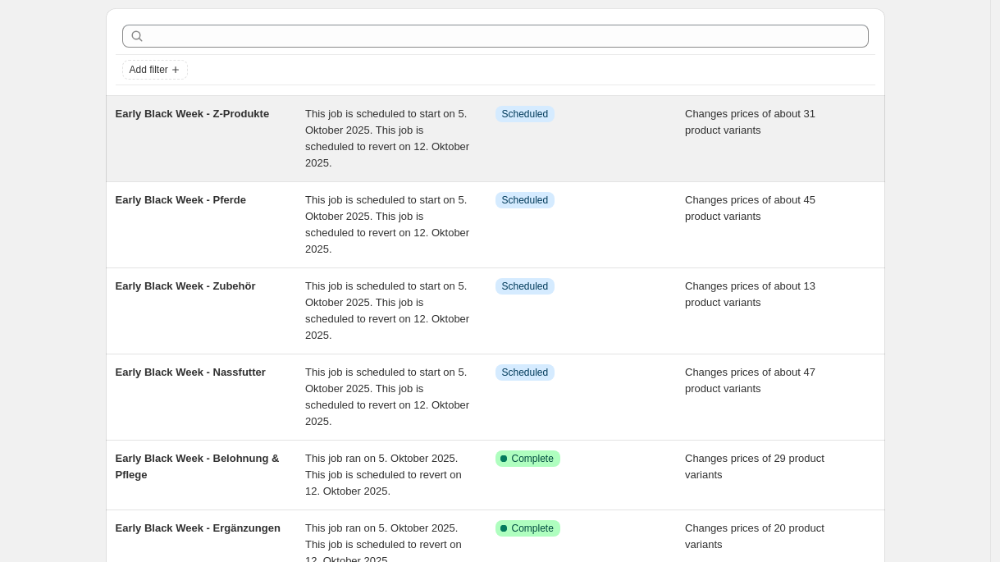
scroll to position [39, 0]
